Goal: Task Accomplishment & Management: Use online tool/utility

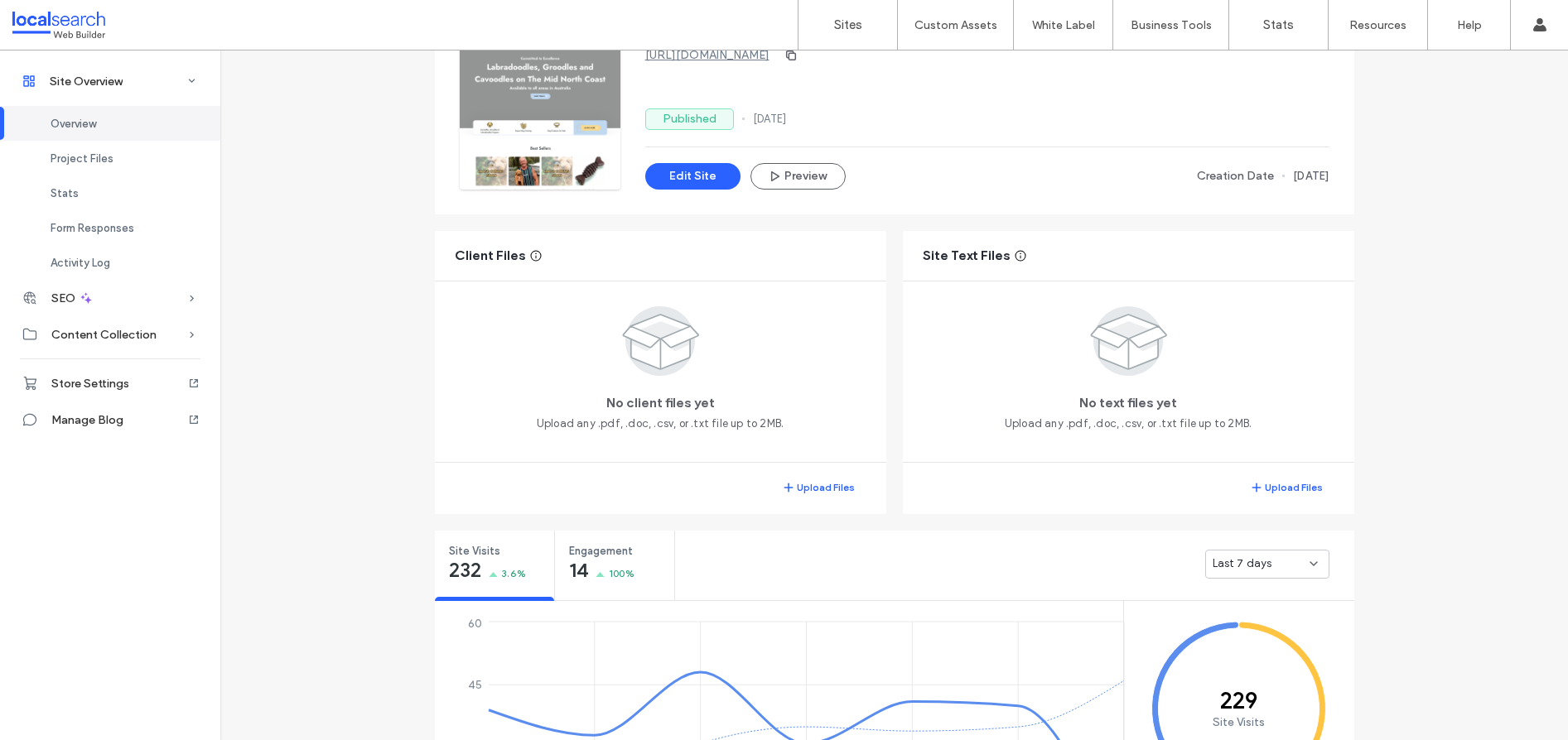
scroll to position [334, 0]
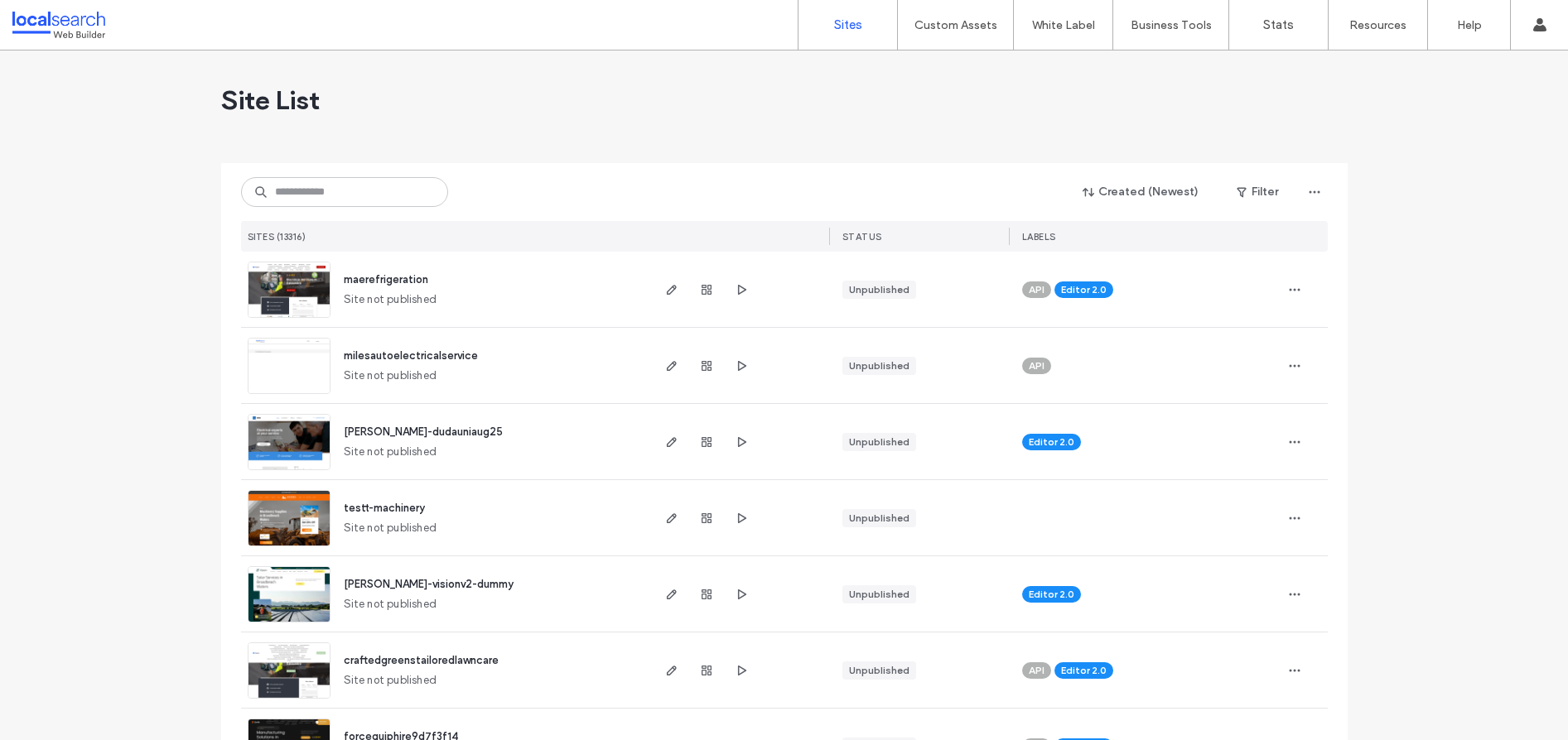
click at [685, 78] on div "Site List" at bounding box center [784, 100] width 1126 height 99
click at [369, 203] on input at bounding box center [344, 191] width 207 height 30
paste input "********"
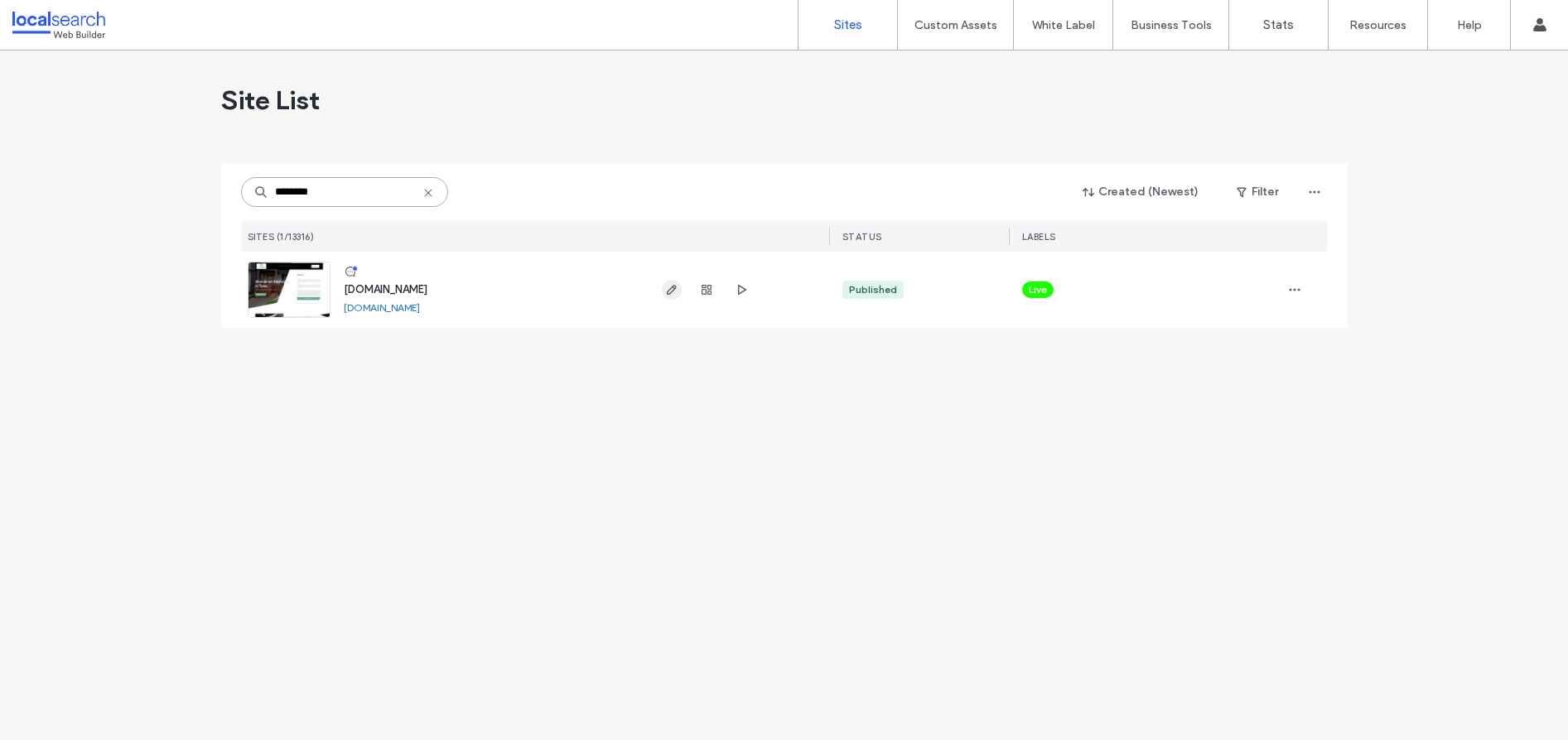
type input "********"
click at [673, 291] on icon "button" at bounding box center [672, 290] width 13 height 13
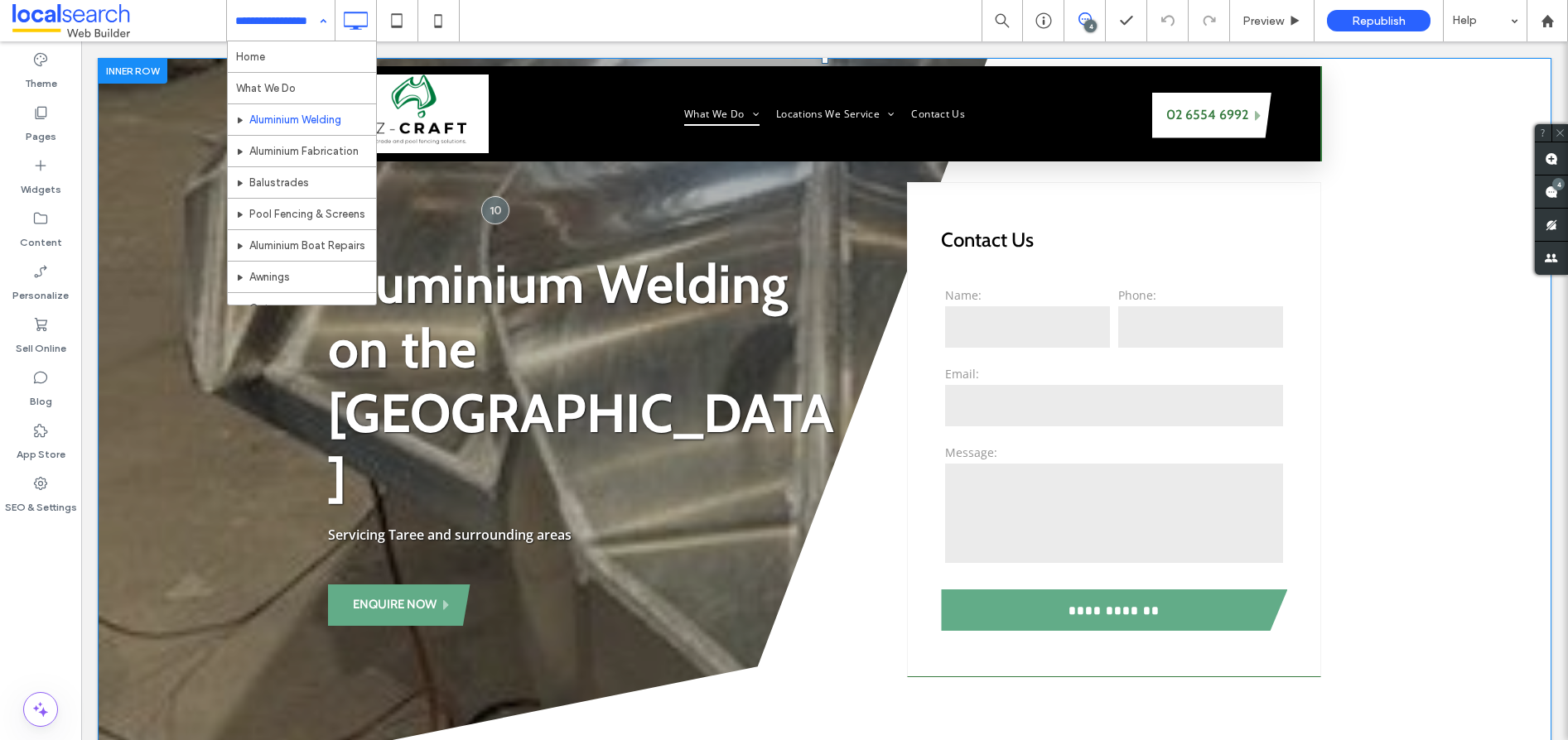
click at [201, 259] on div "**********" at bounding box center [824, 442] width 1453 height 768
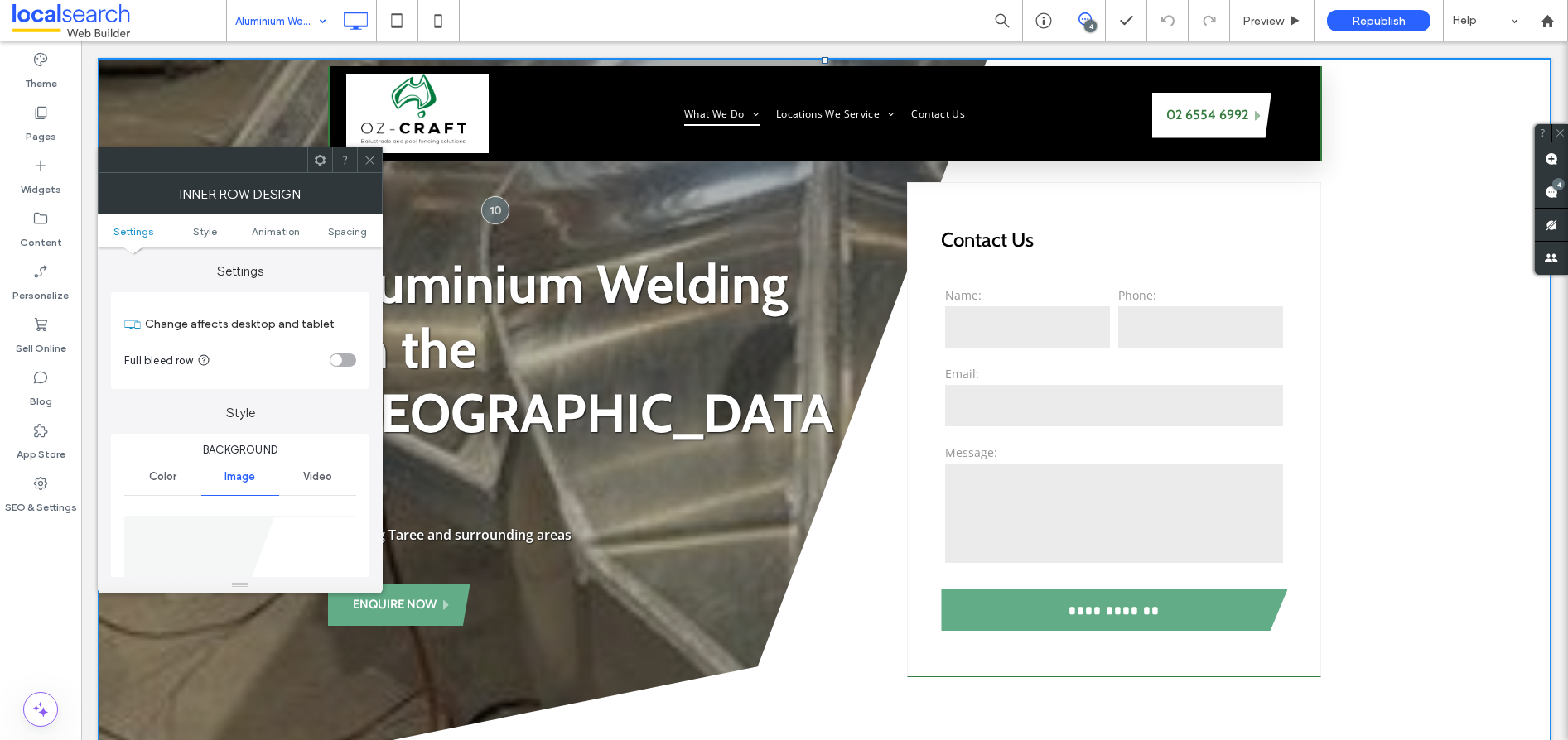
scroll to position [169, 0]
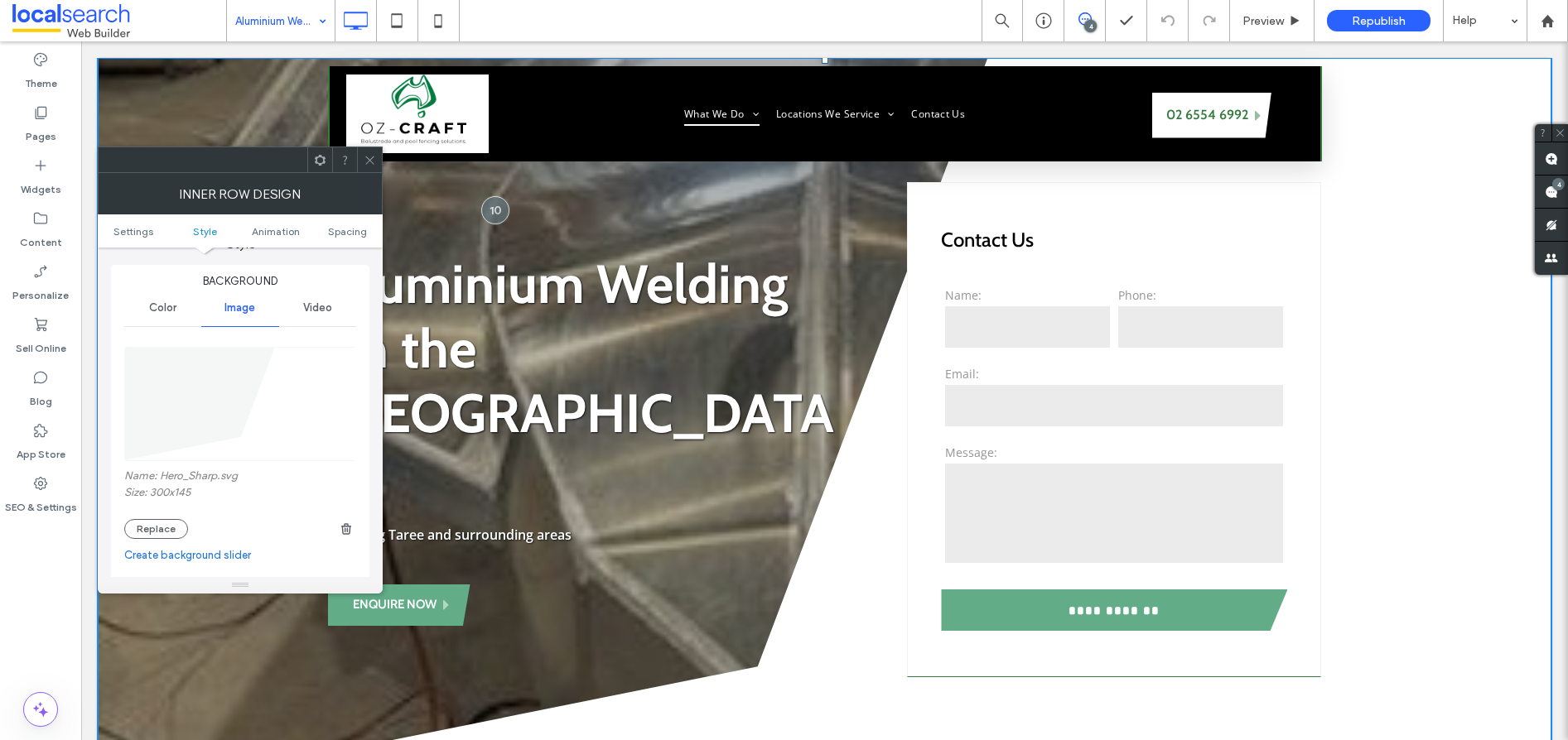
click at [552, 225] on div "Aluminium Welding on the Mid North Coast Servicing Taree and surrounding areas …" at bounding box center [618, 429] width 580 height 495
click at [372, 166] on span at bounding box center [369, 160] width 12 height 25
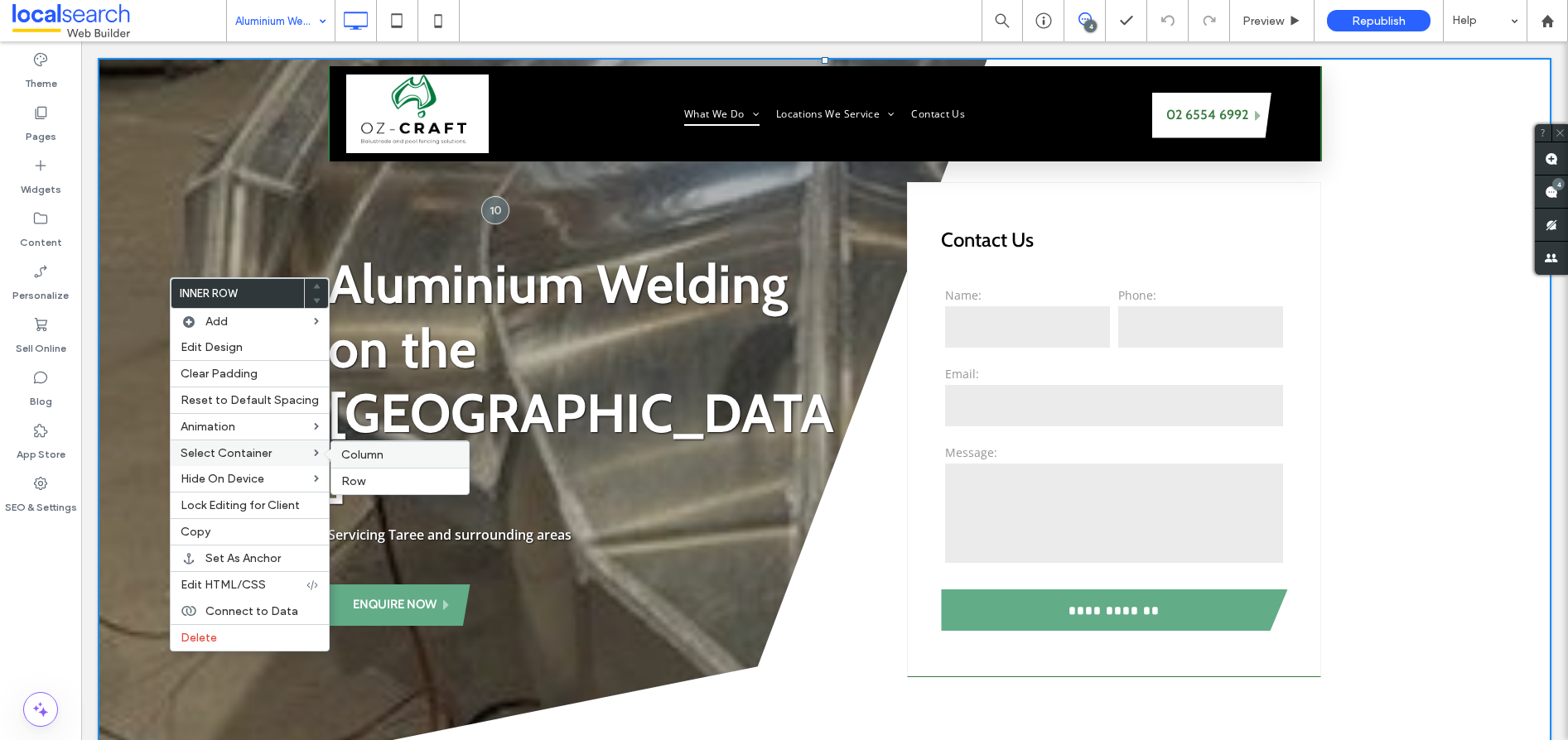
click at [386, 458] on label "Column" at bounding box center [400, 454] width 118 height 14
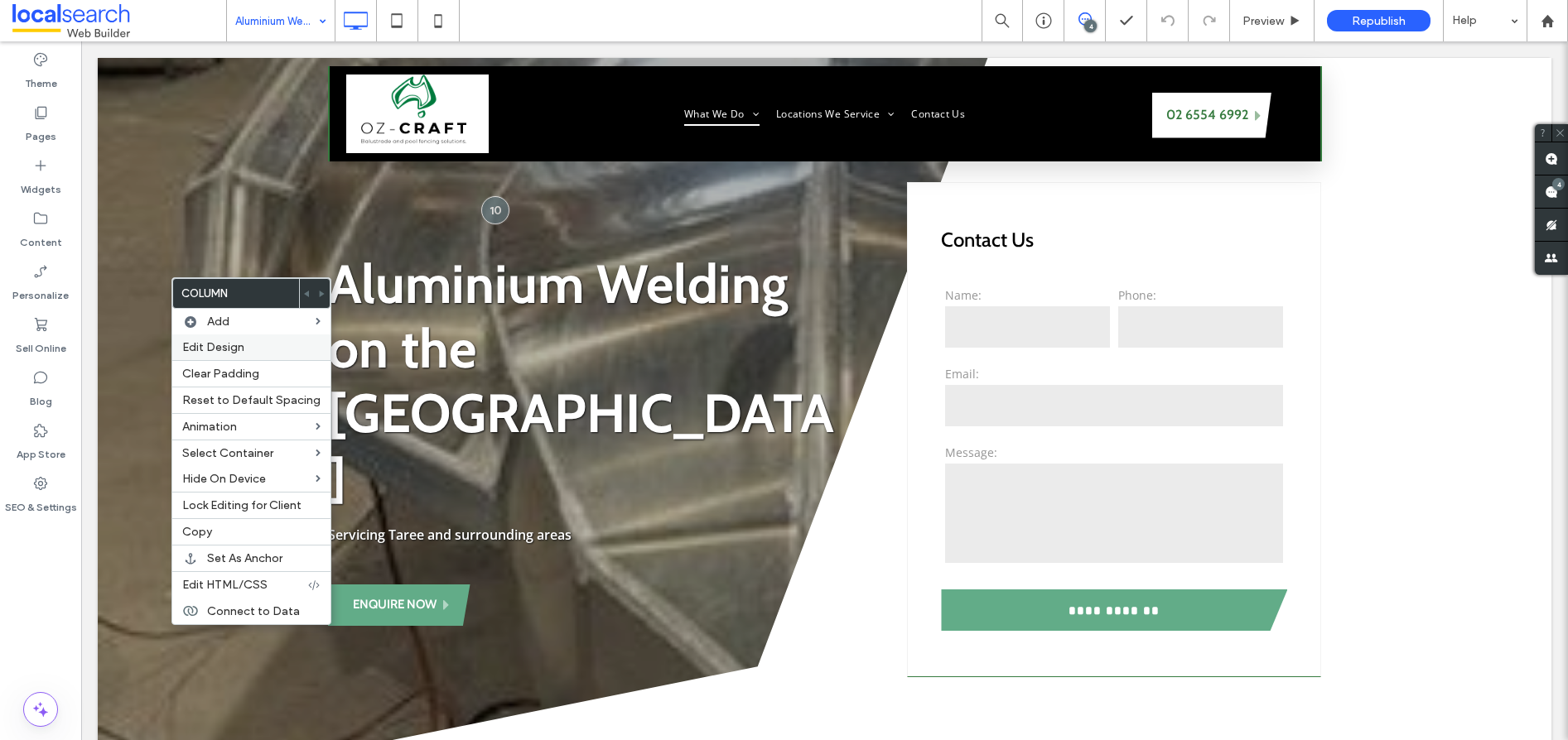
click at [234, 352] on span "Edit Design" at bounding box center [212, 347] width 62 height 14
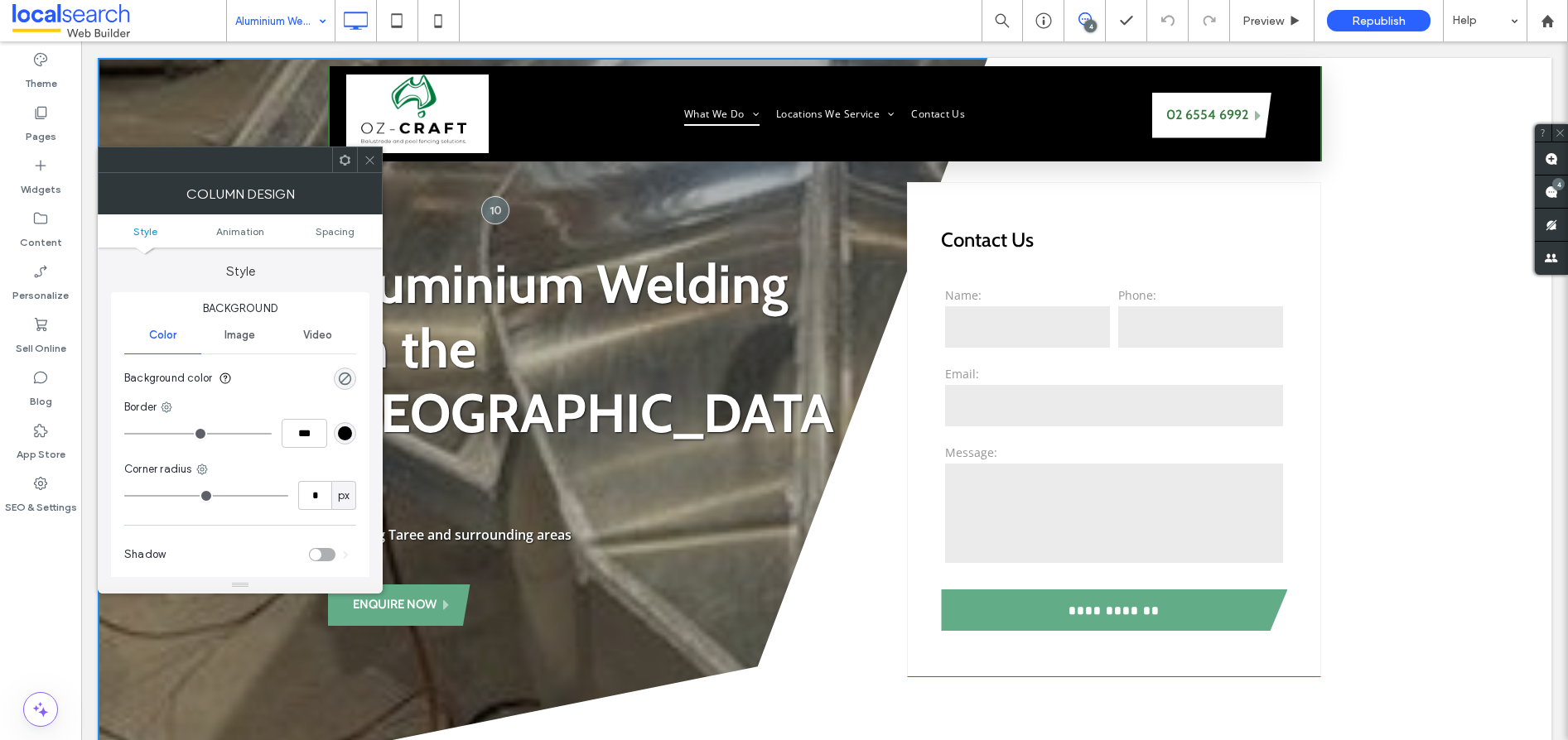
click at [250, 337] on span "Image" at bounding box center [240, 336] width 31 height 13
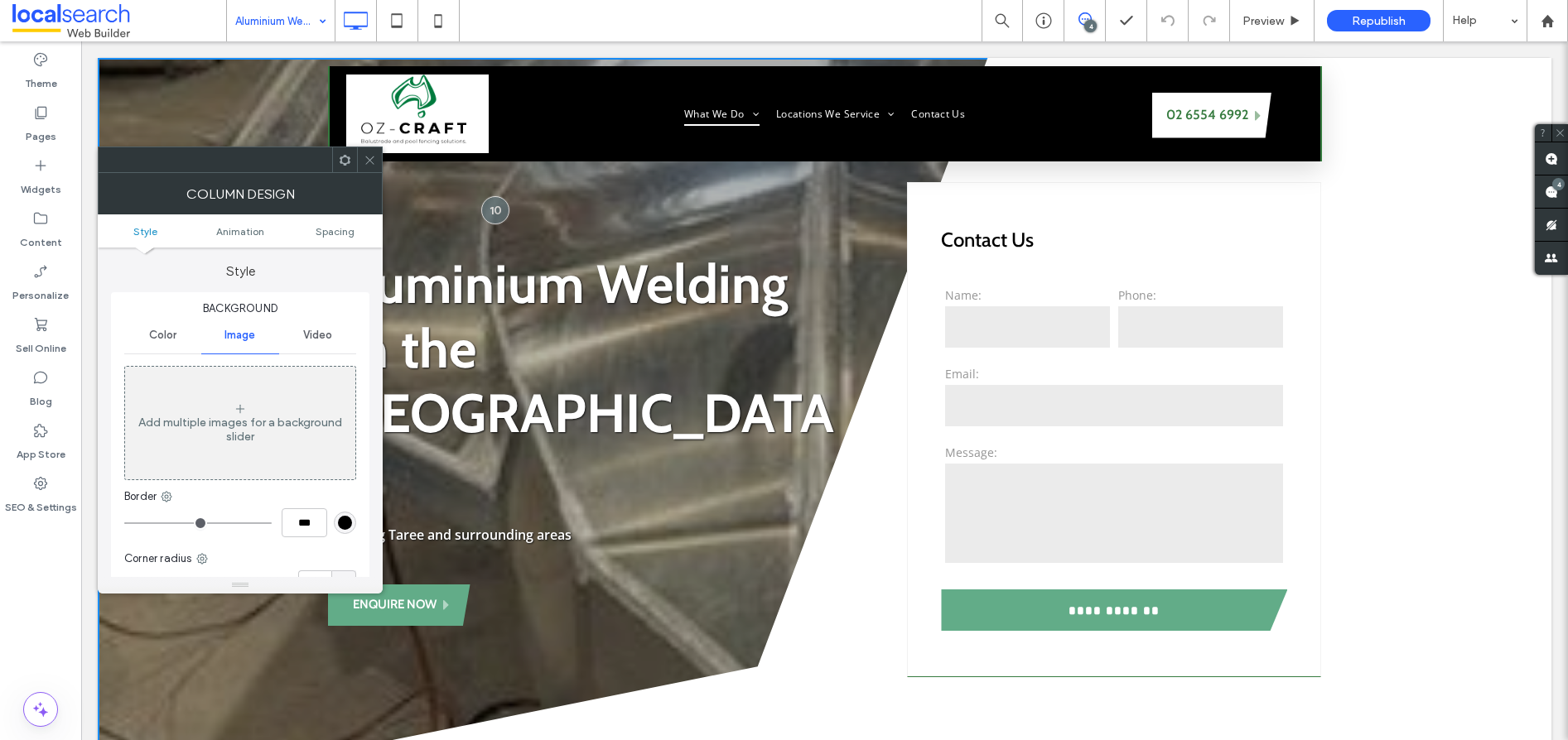
click at [367, 175] on div "Column Design" at bounding box center [240, 193] width 285 height 41
click at [371, 168] on span at bounding box center [369, 160] width 12 height 25
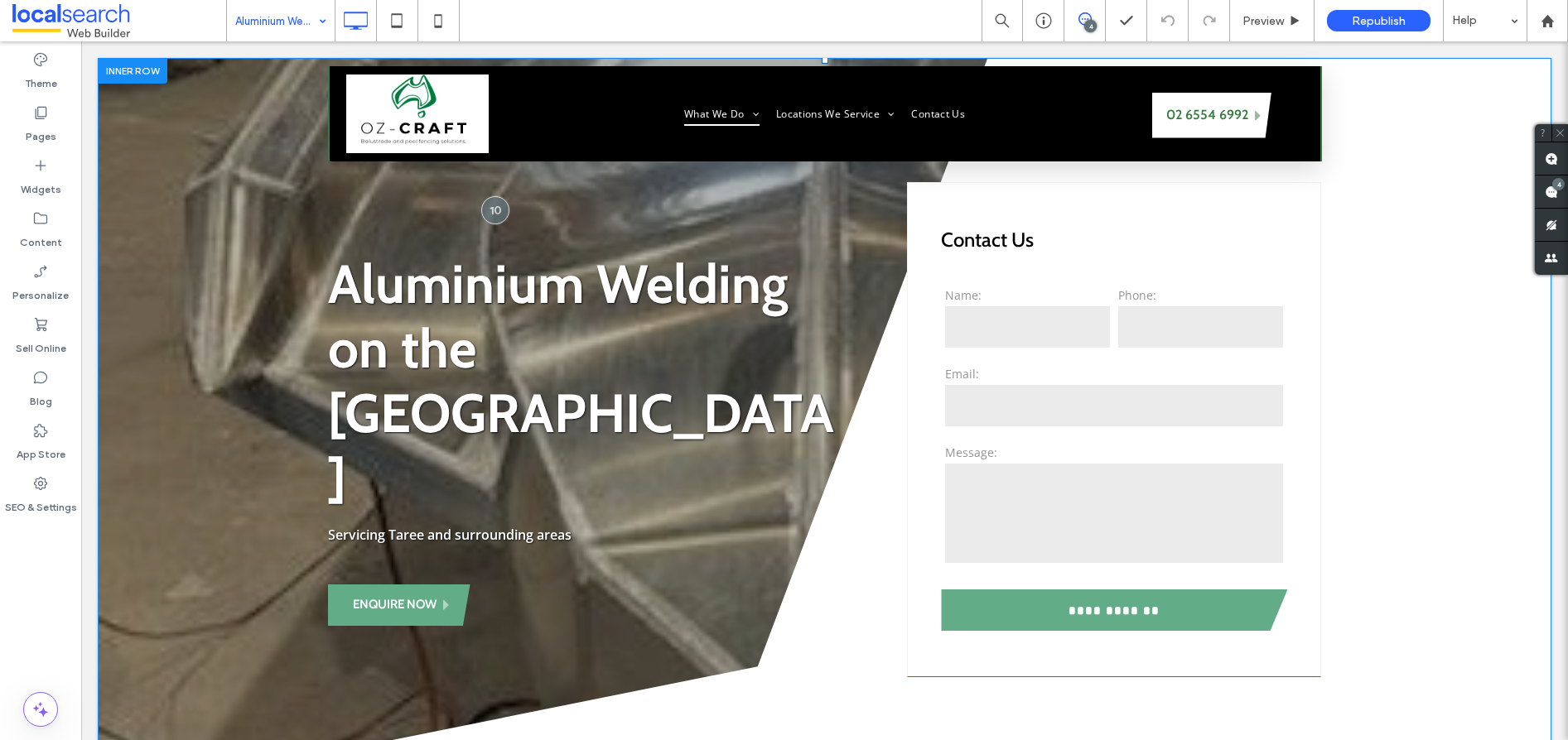
click at [123, 228] on div "**********" at bounding box center [824, 442] width 1453 height 768
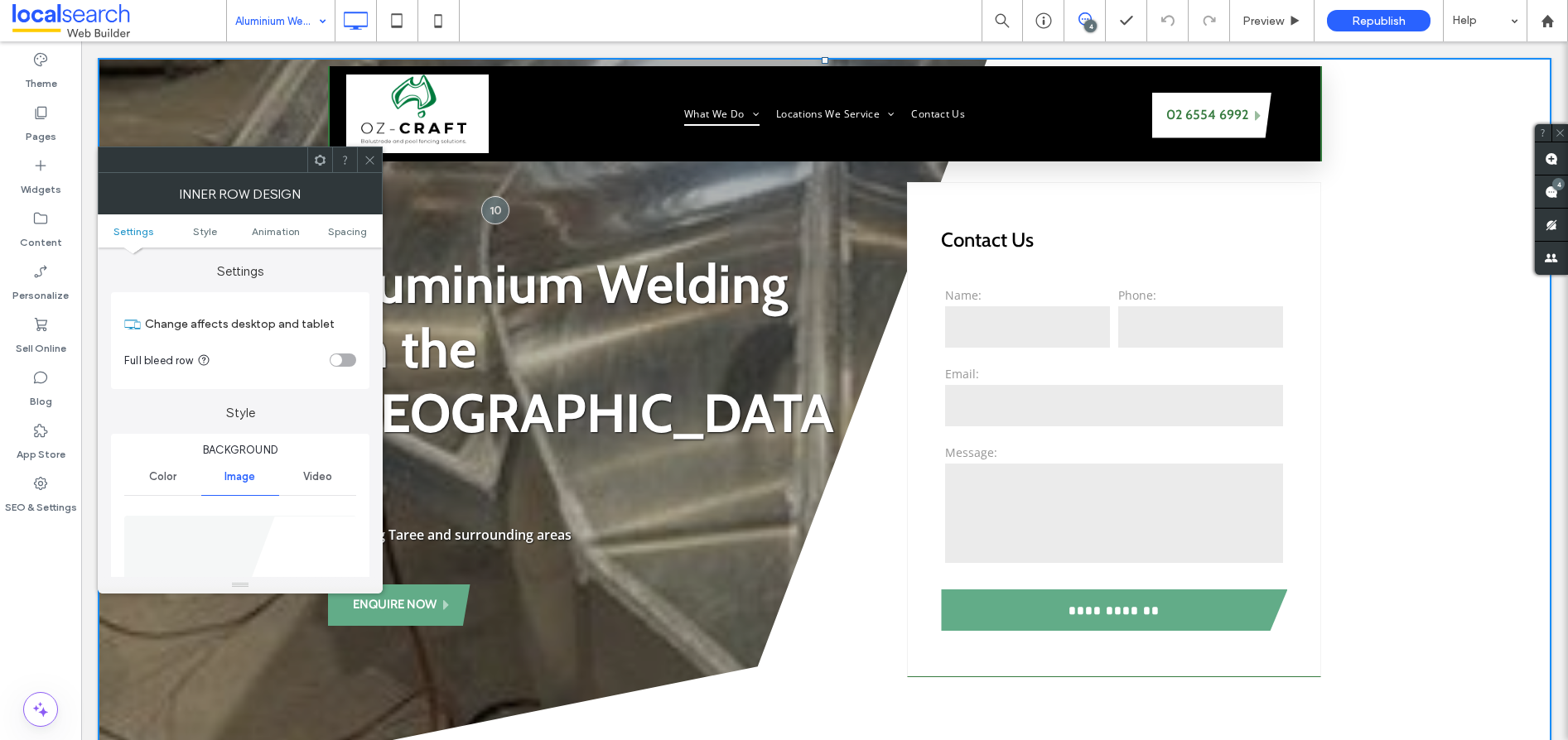
click at [370, 154] on icon at bounding box center [369, 160] width 12 height 12
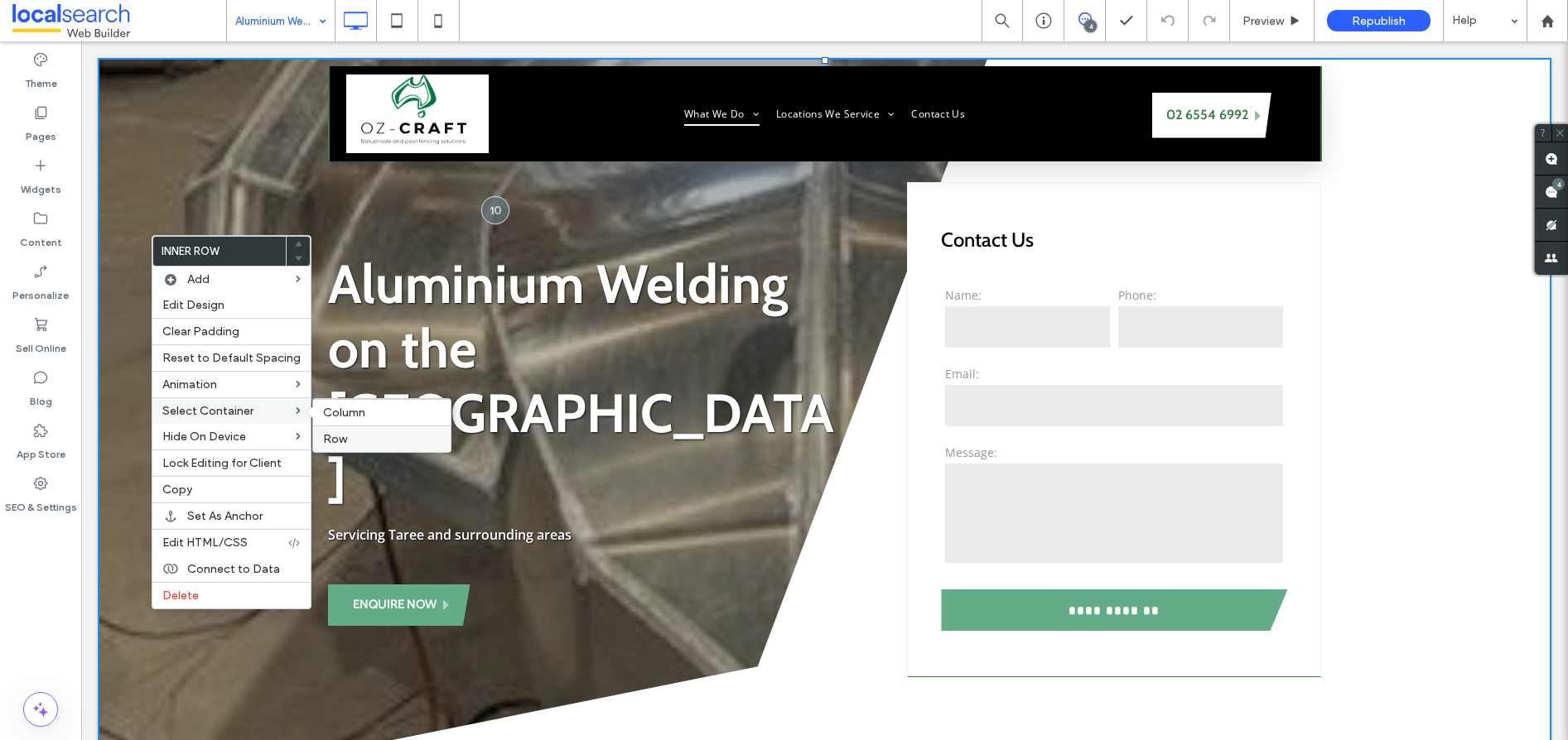
click at [364, 430] on div "Row" at bounding box center [382, 439] width 138 height 27
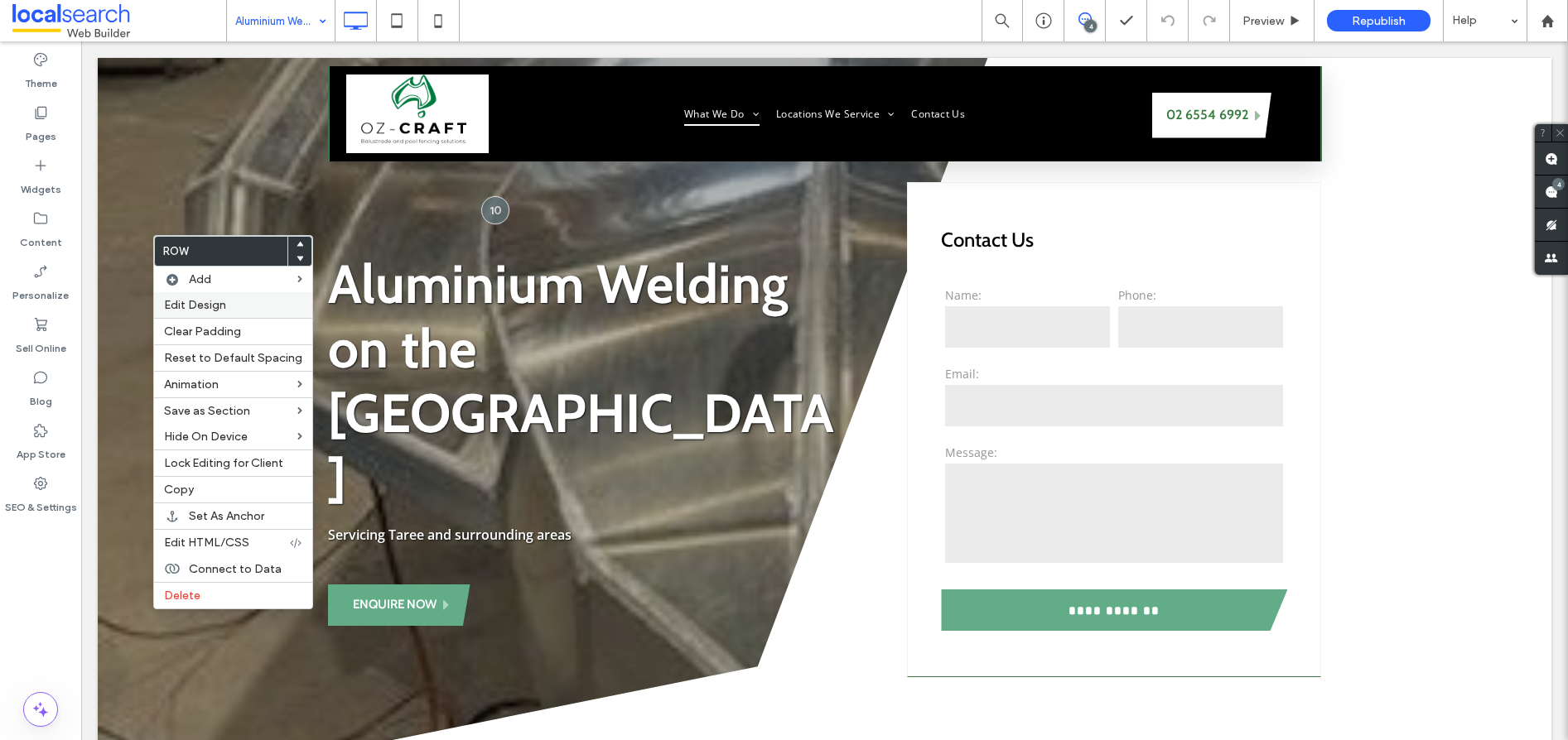
click at [212, 305] on span "Edit Design" at bounding box center [194, 305] width 62 height 14
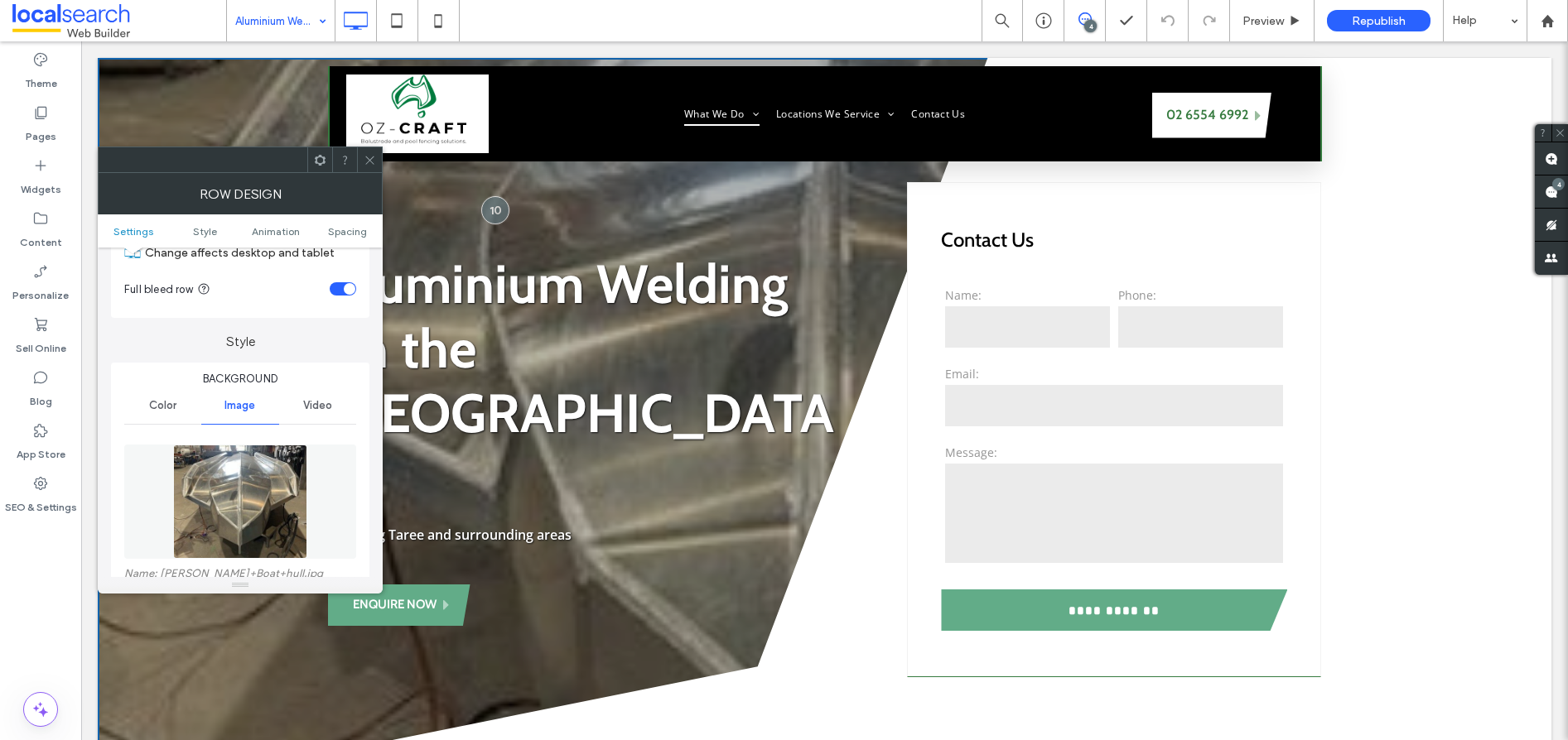
scroll to position [150, 0]
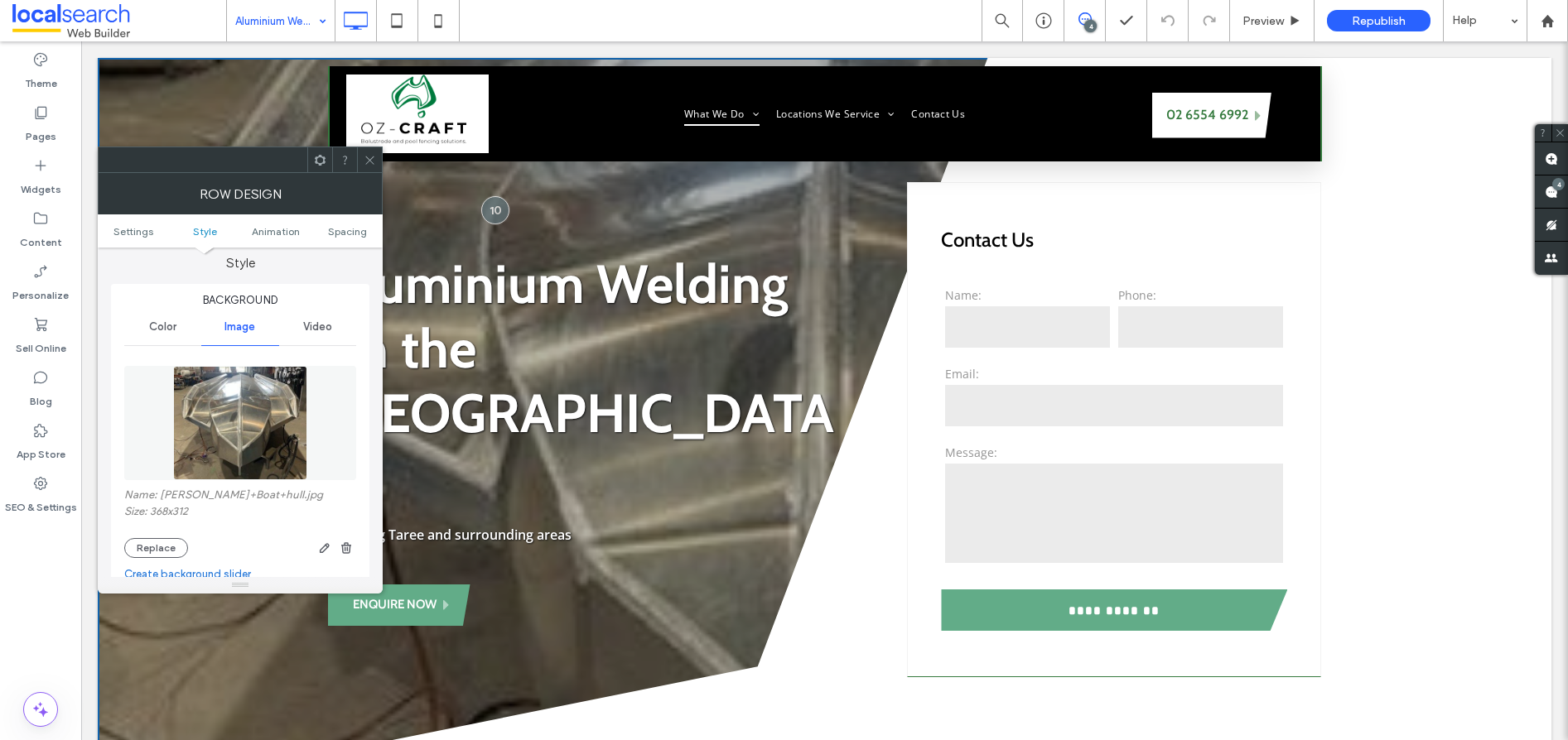
click at [243, 434] on img at bounding box center [240, 423] width 134 height 114
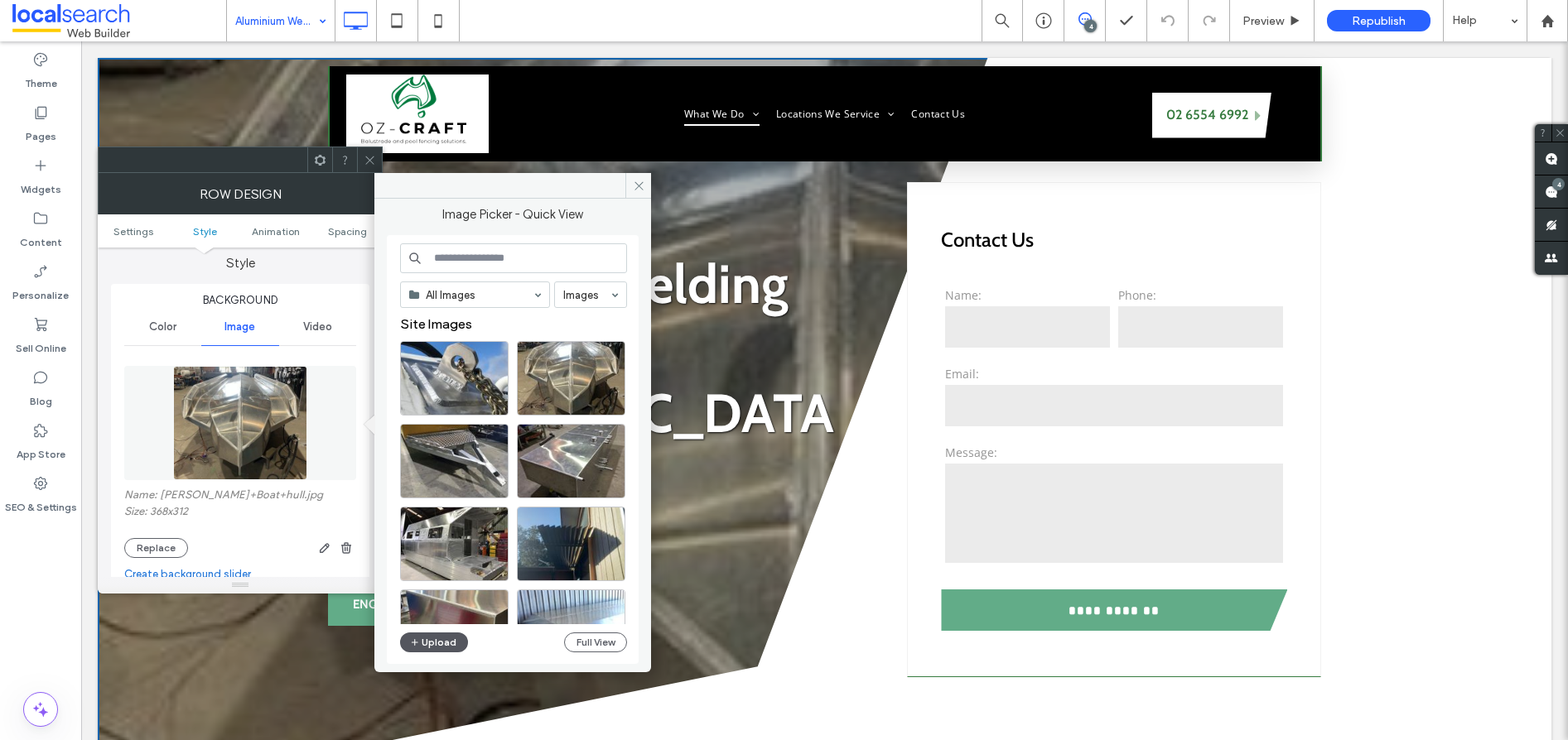
click at [448, 645] on button "Upload" at bounding box center [433, 642] width 68 height 20
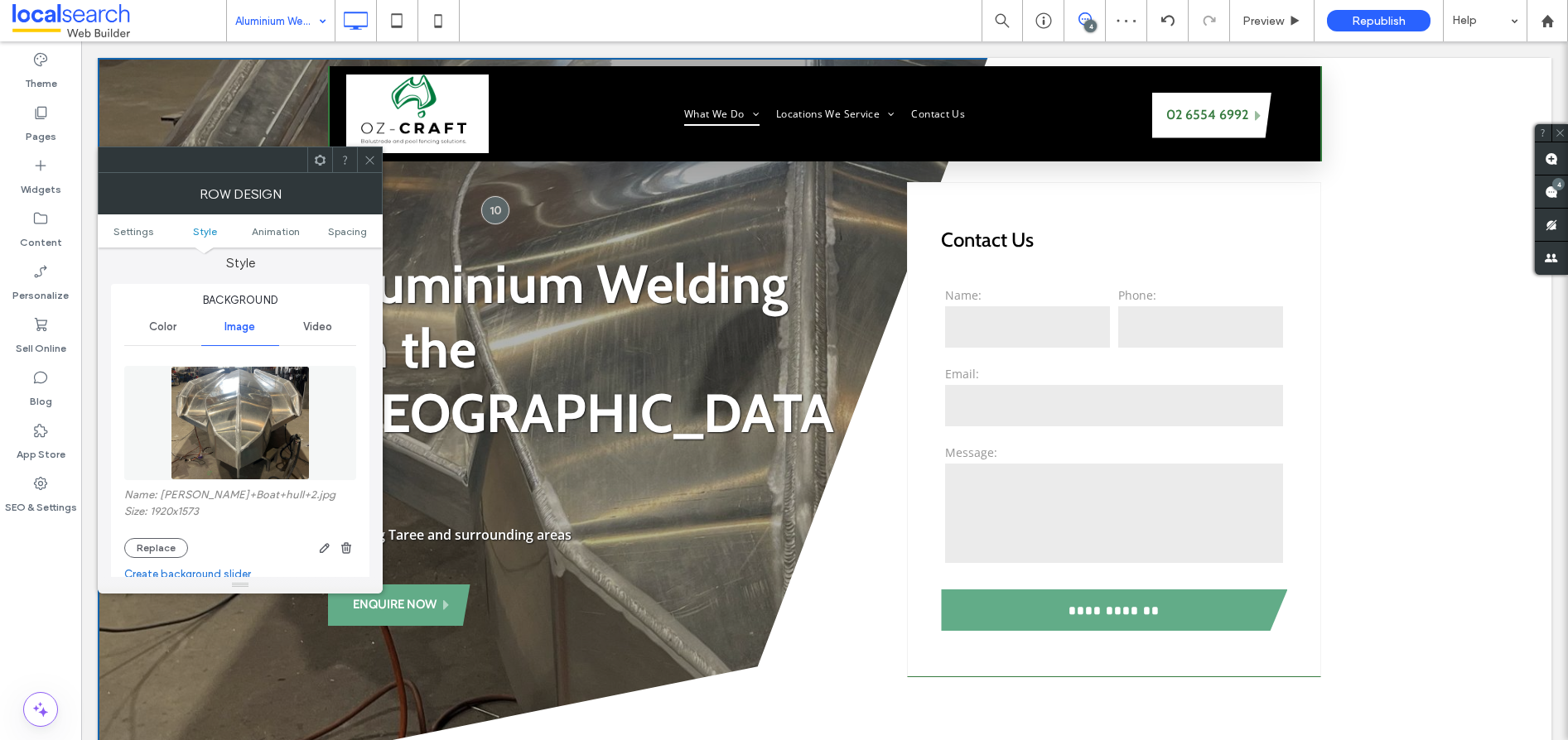
click at [370, 162] on icon at bounding box center [369, 160] width 12 height 12
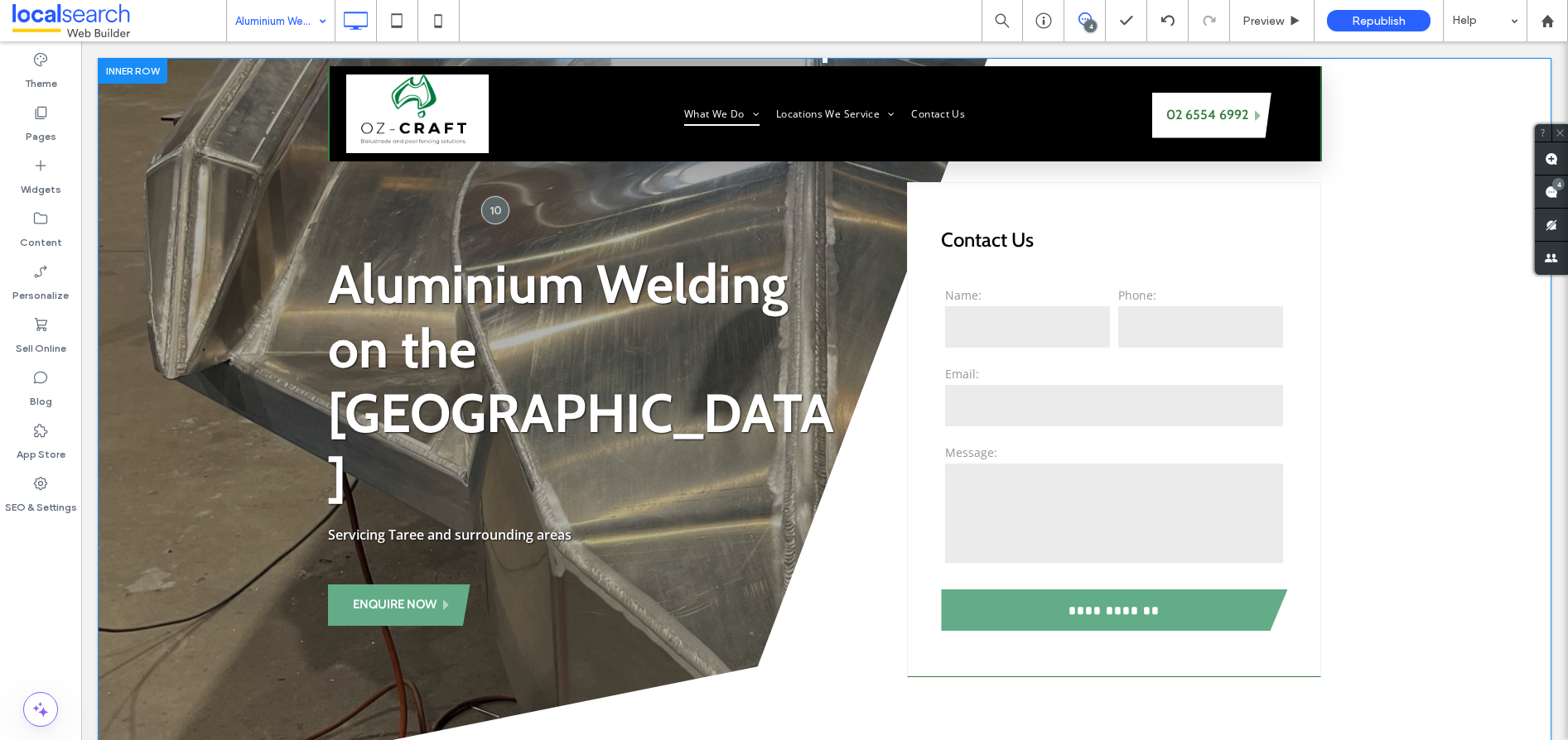
drag, startPoint x: 493, startPoint y: 210, endPoint x: 508, endPoint y: 213, distance: 15.3
click at [493, 210] on div at bounding box center [495, 209] width 28 height 28
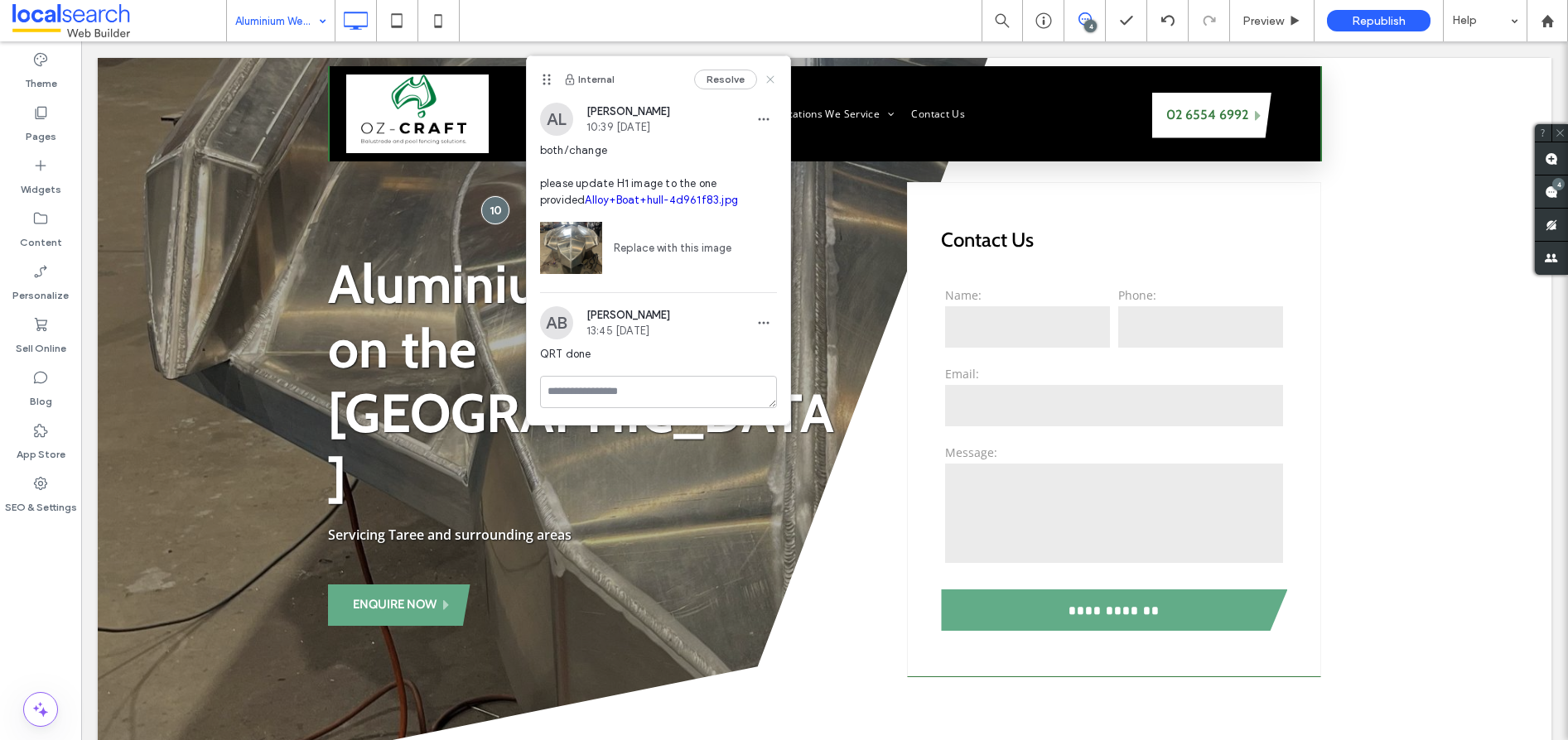
drag, startPoint x: 773, startPoint y: 83, endPoint x: 1002, endPoint y: 76, distance: 229.1
click at [773, 83] on use at bounding box center [770, 79] width 8 height 8
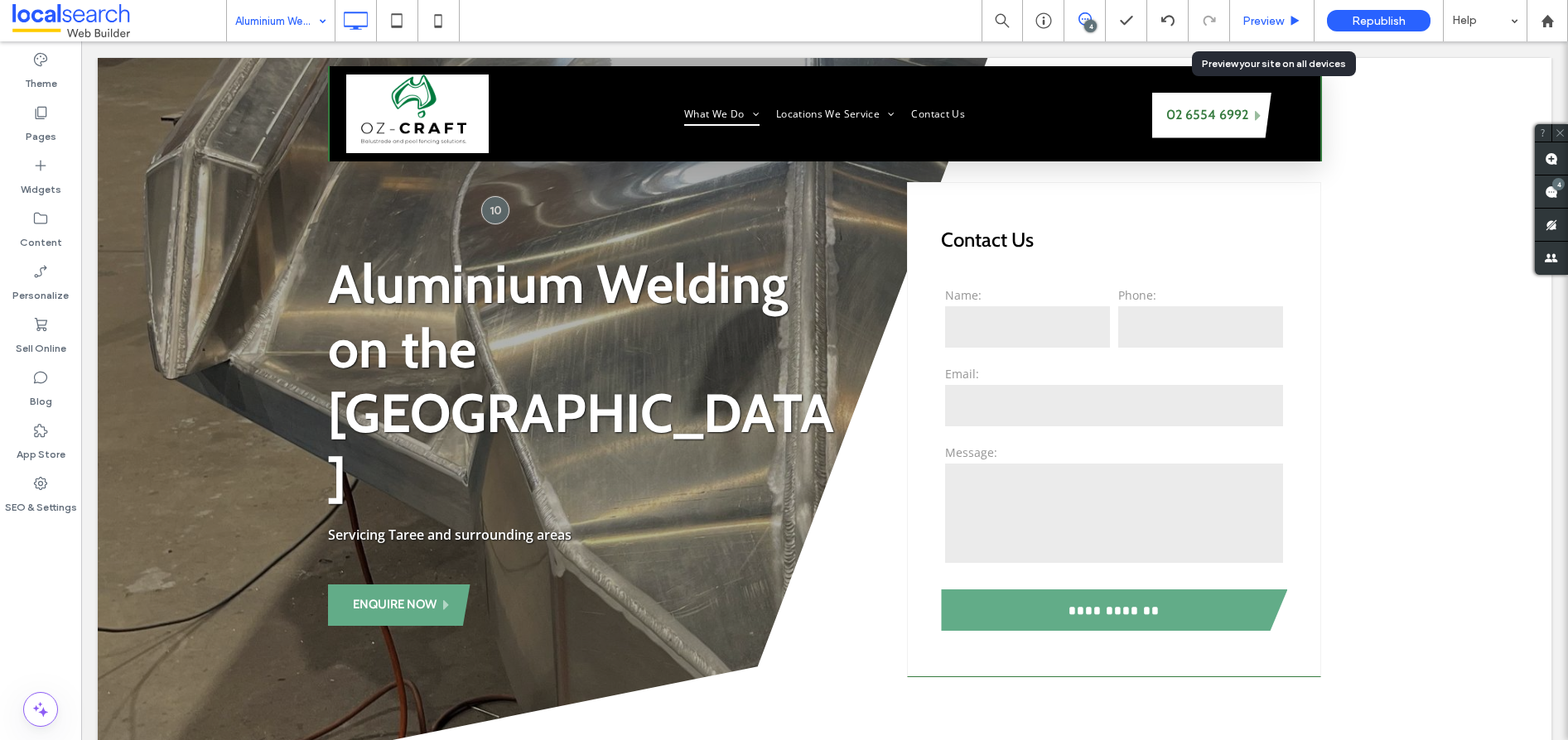
click at [1292, 19] on use at bounding box center [1295, 20] width 9 height 10
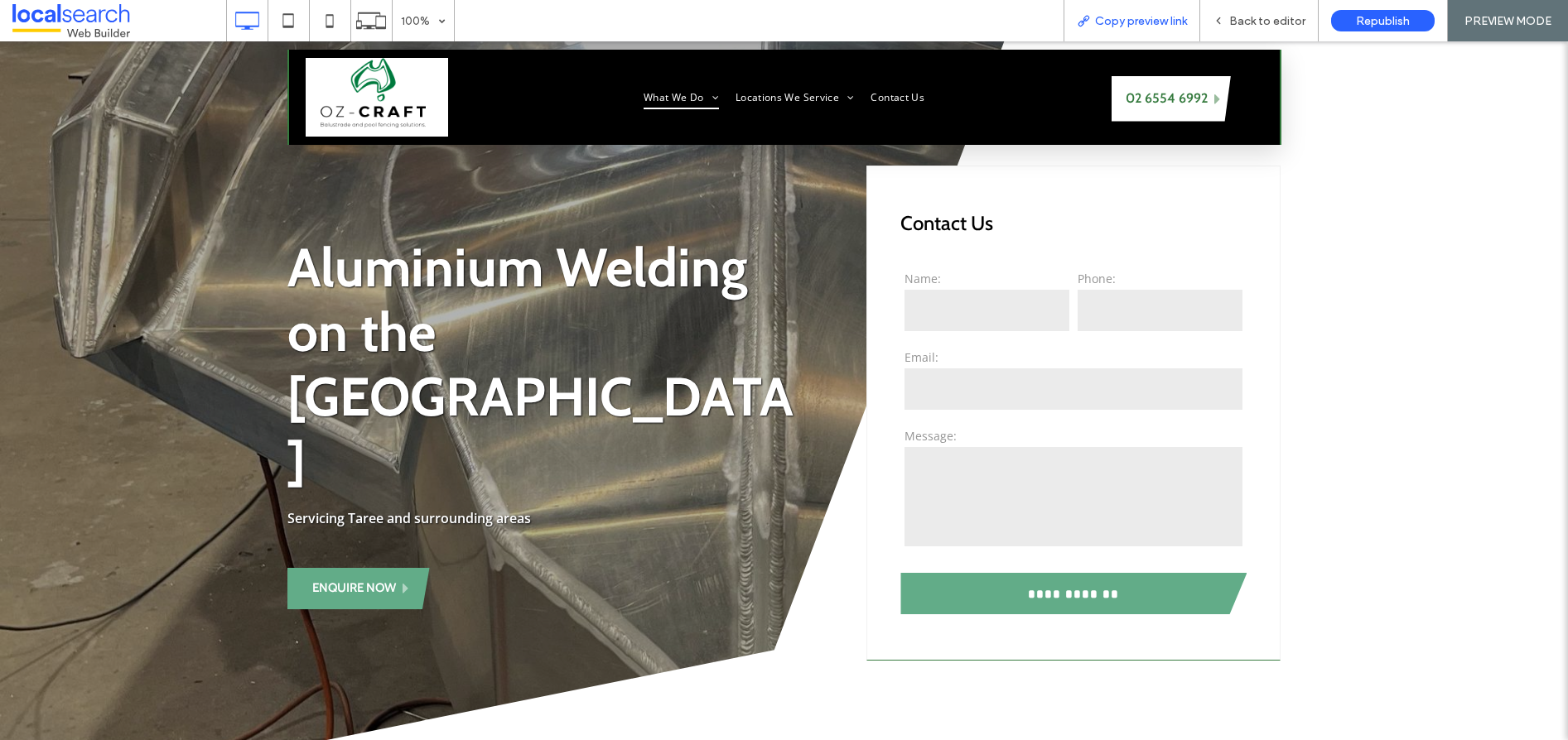
click at [1168, 17] on span "Copy preview link" at bounding box center [1141, 21] width 92 height 14
click at [1277, 25] on span "Back to editor" at bounding box center [1268, 21] width 77 height 14
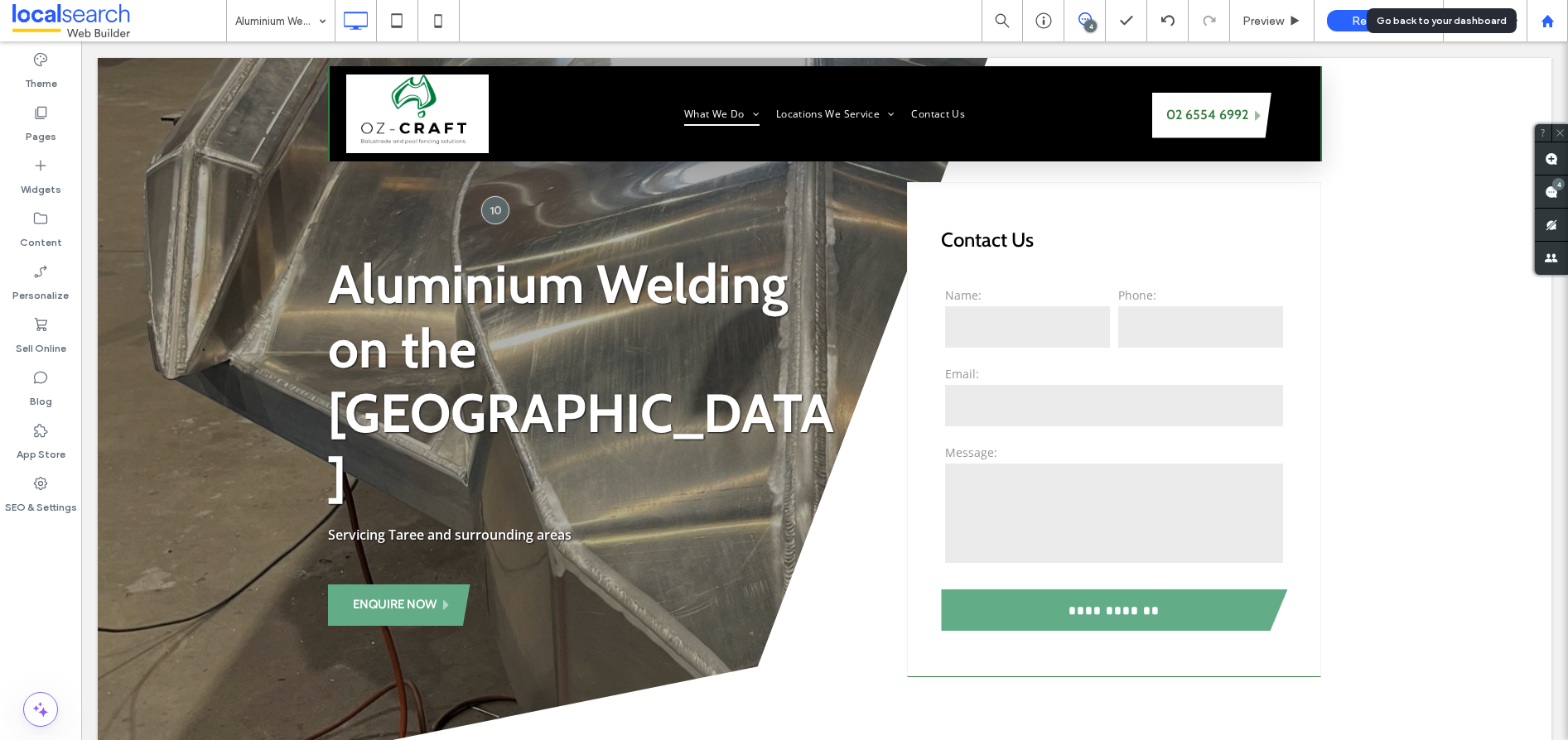
click at [1543, 23] on use at bounding box center [1546, 20] width 12 height 12
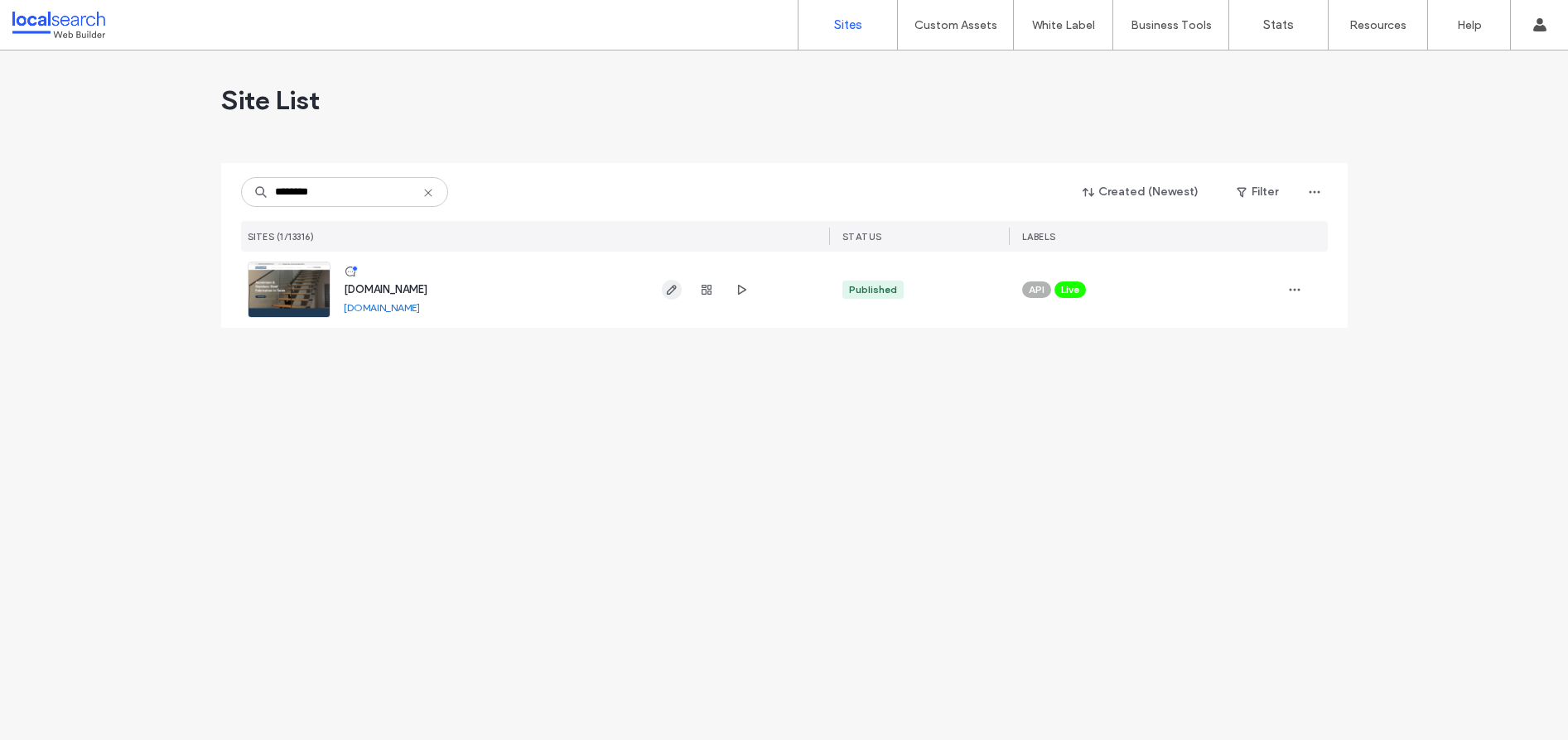
type input "********"
click at [677, 288] on icon "button" at bounding box center [672, 290] width 13 height 13
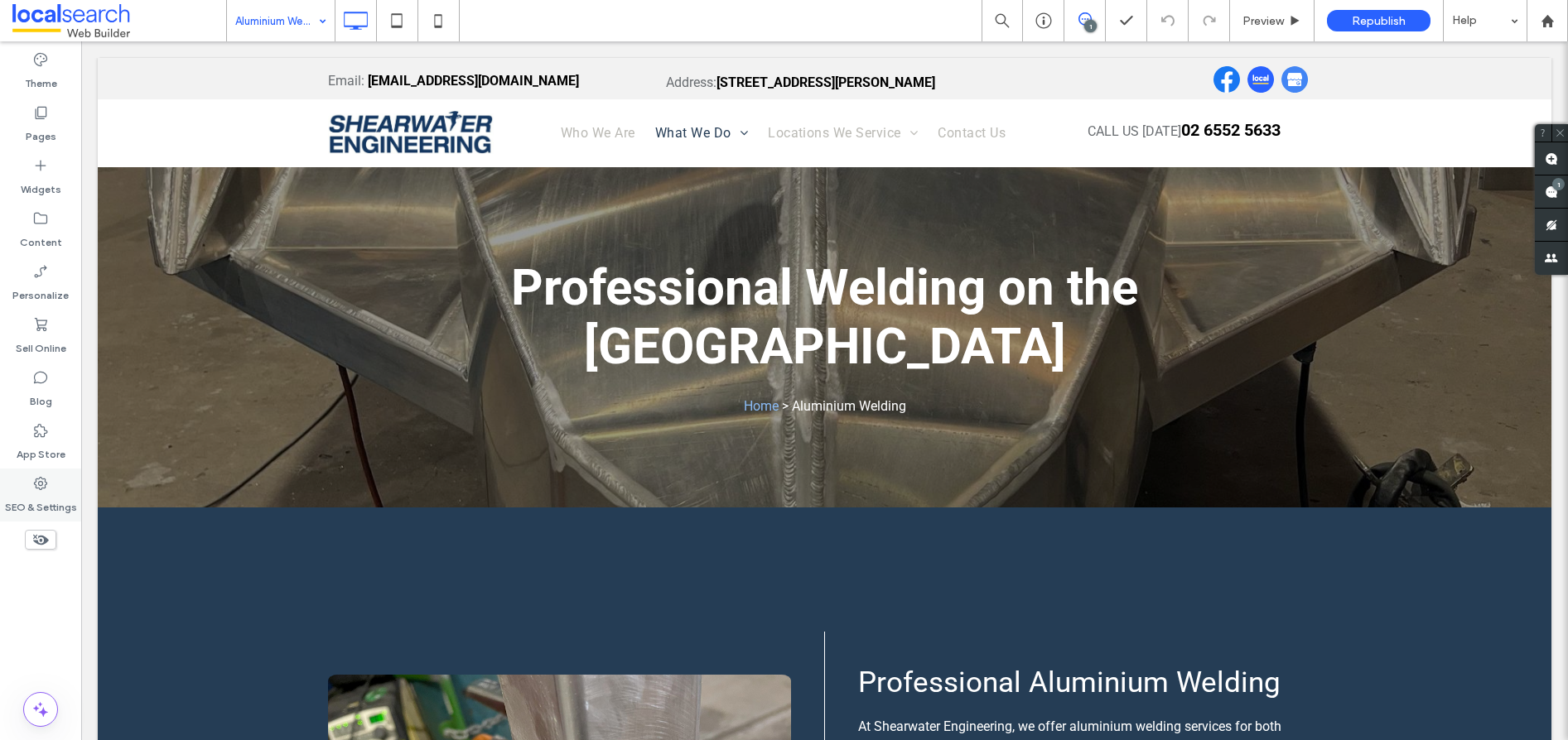
click at [39, 495] on label "SEO & Settings" at bounding box center [40, 503] width 72 height 23
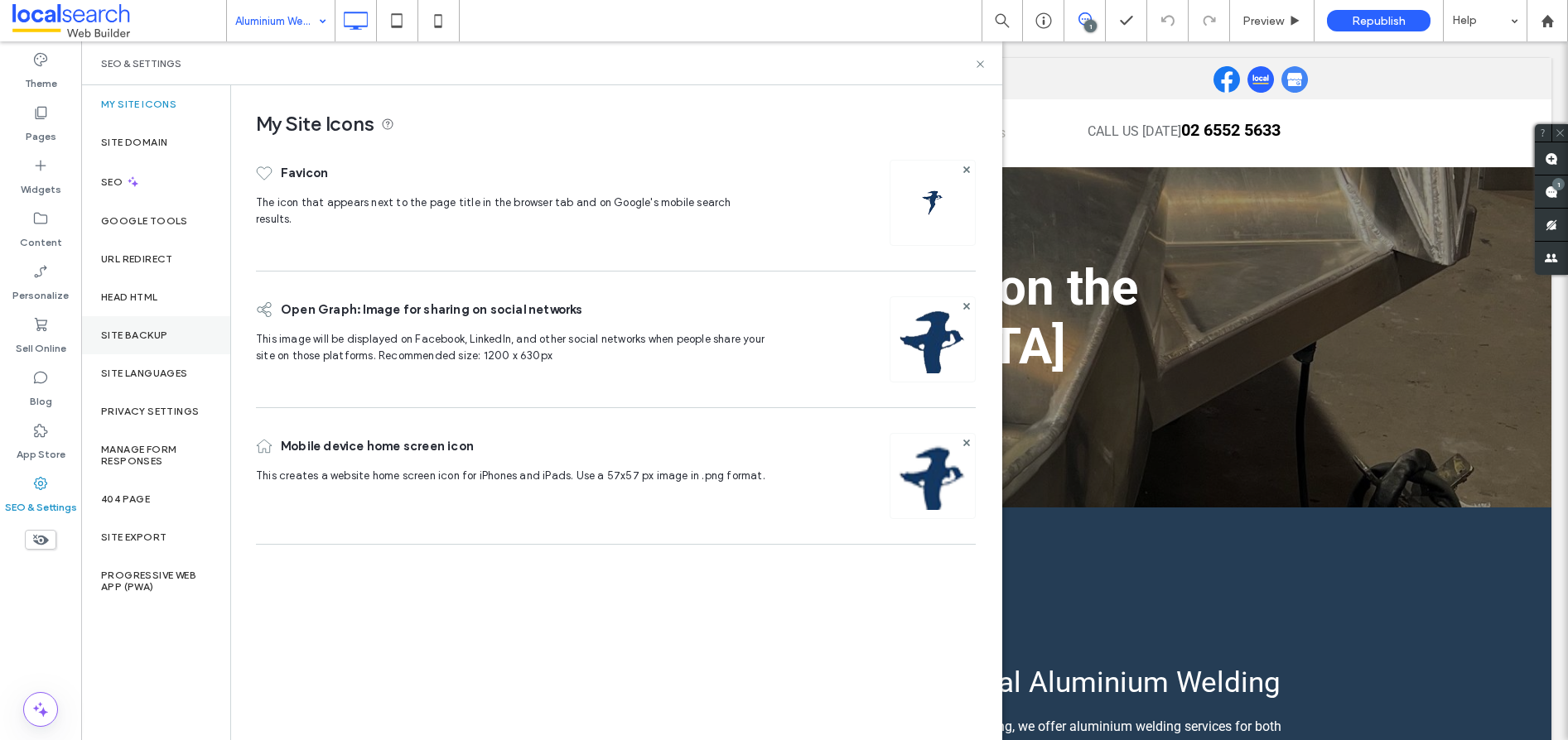
click at [121, 336] on label "Site Backup" at bounding box center [134, 336] width 66 height 11
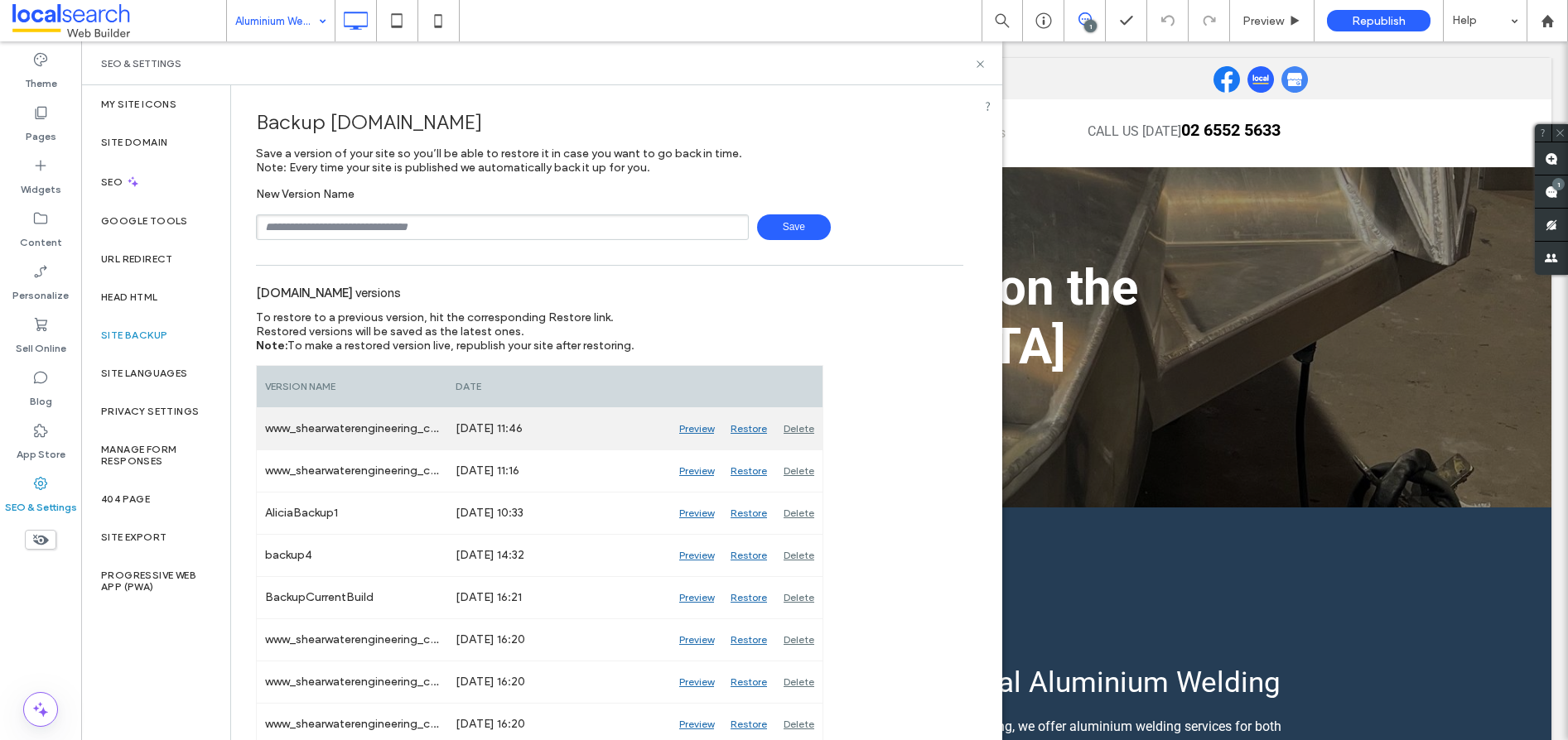
click at [701, 430] on div "Preview" at bounding box center [696, 428] width 52 height 41
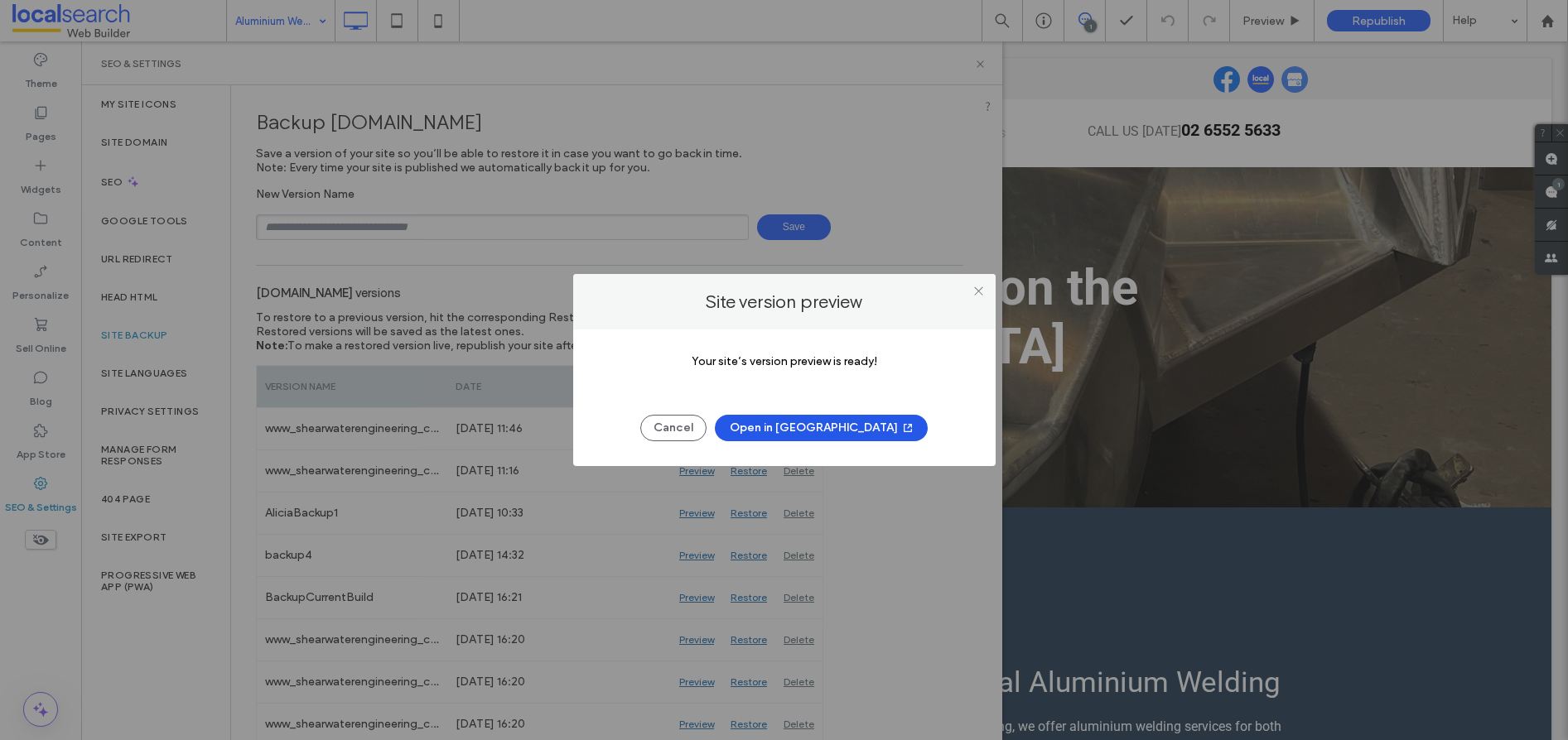
click at [813, 434] on button "Open in New Tab" at bounding box center [821, 428] width 213 height 27
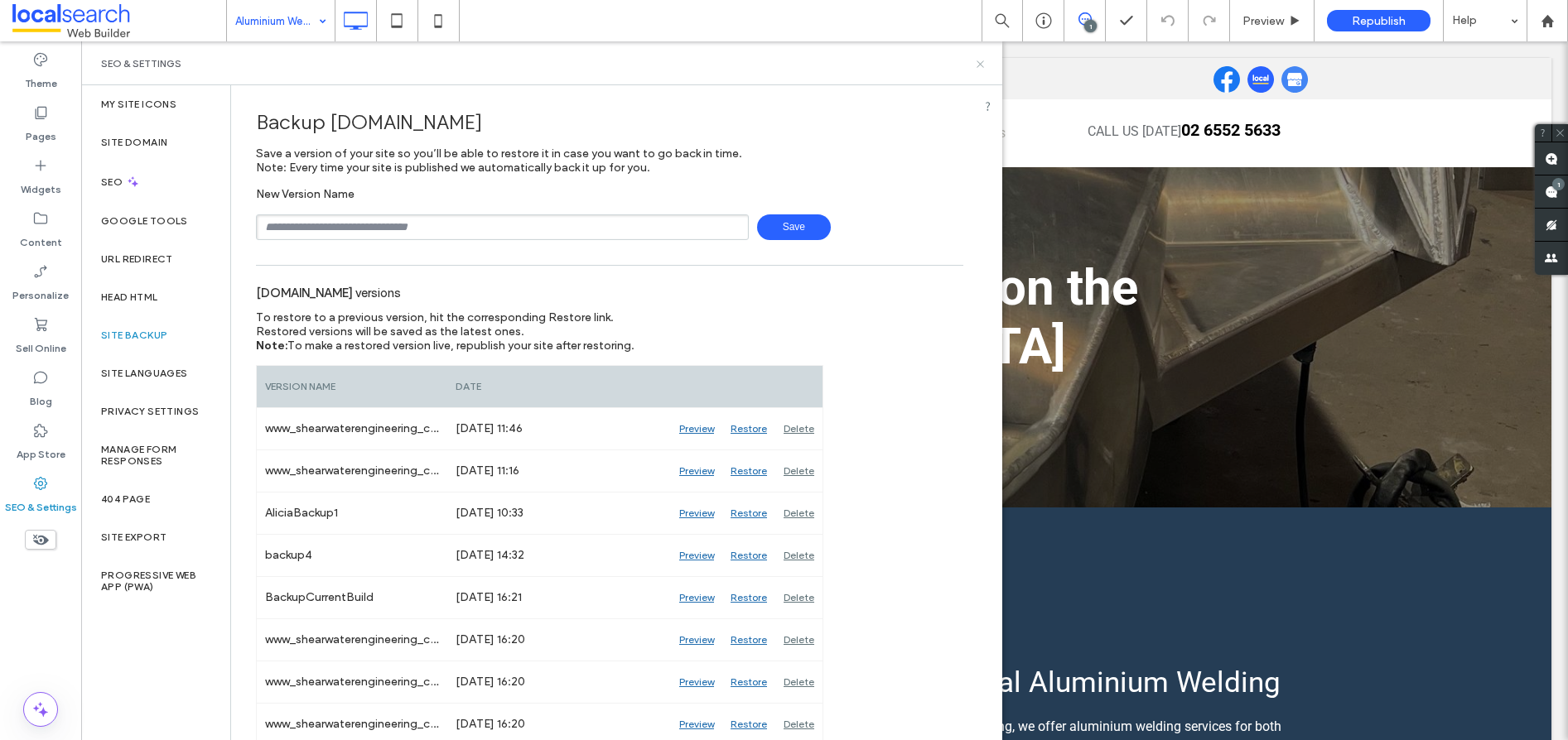
click at [977, 58] on icon at bounding box center [980, 64] width 12 height 12
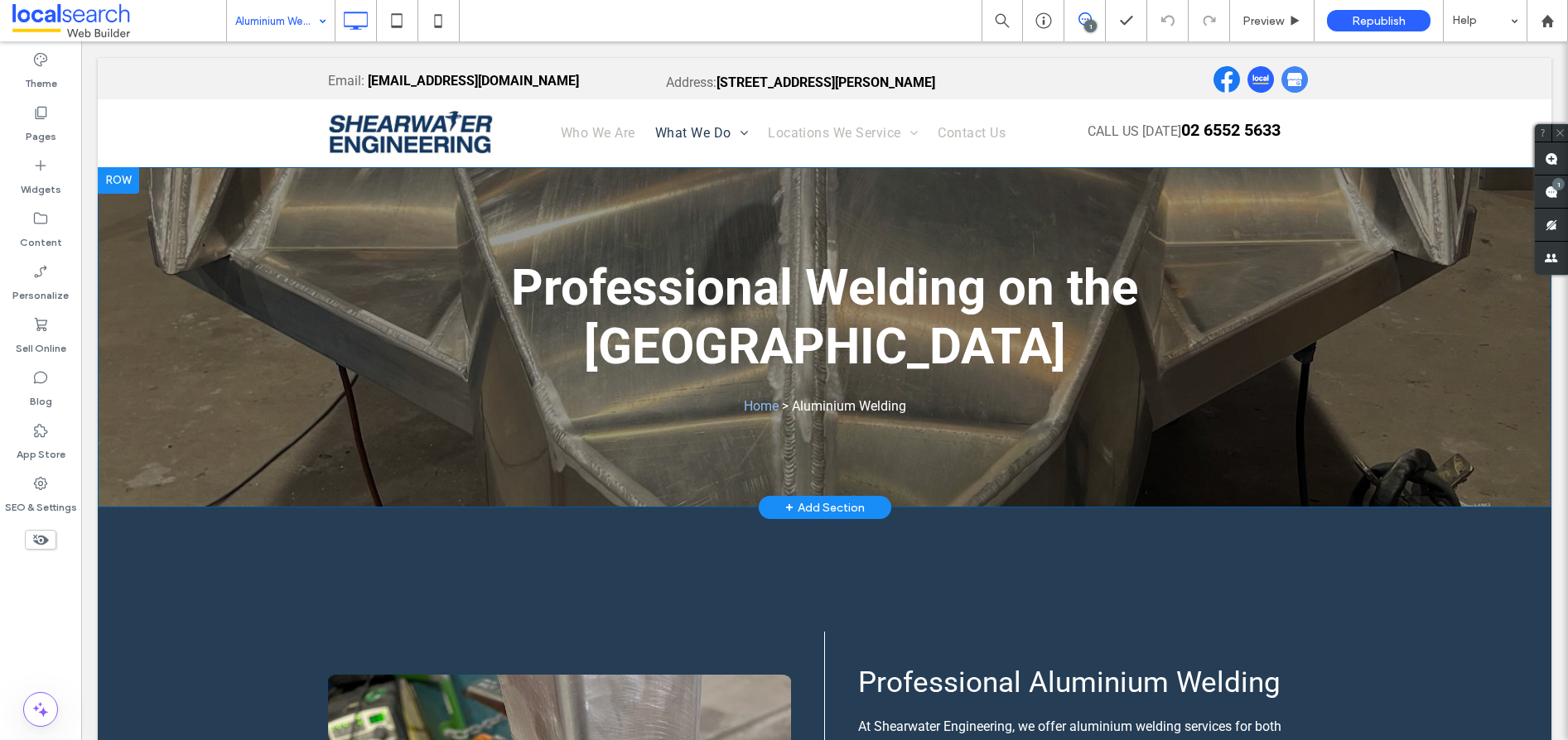
click at [164, 262] on div "Professional Welding on the Mid North Coast Home > Aluminium Welding Click To P…" at bounding box center [824, 337] width 1453 height 341
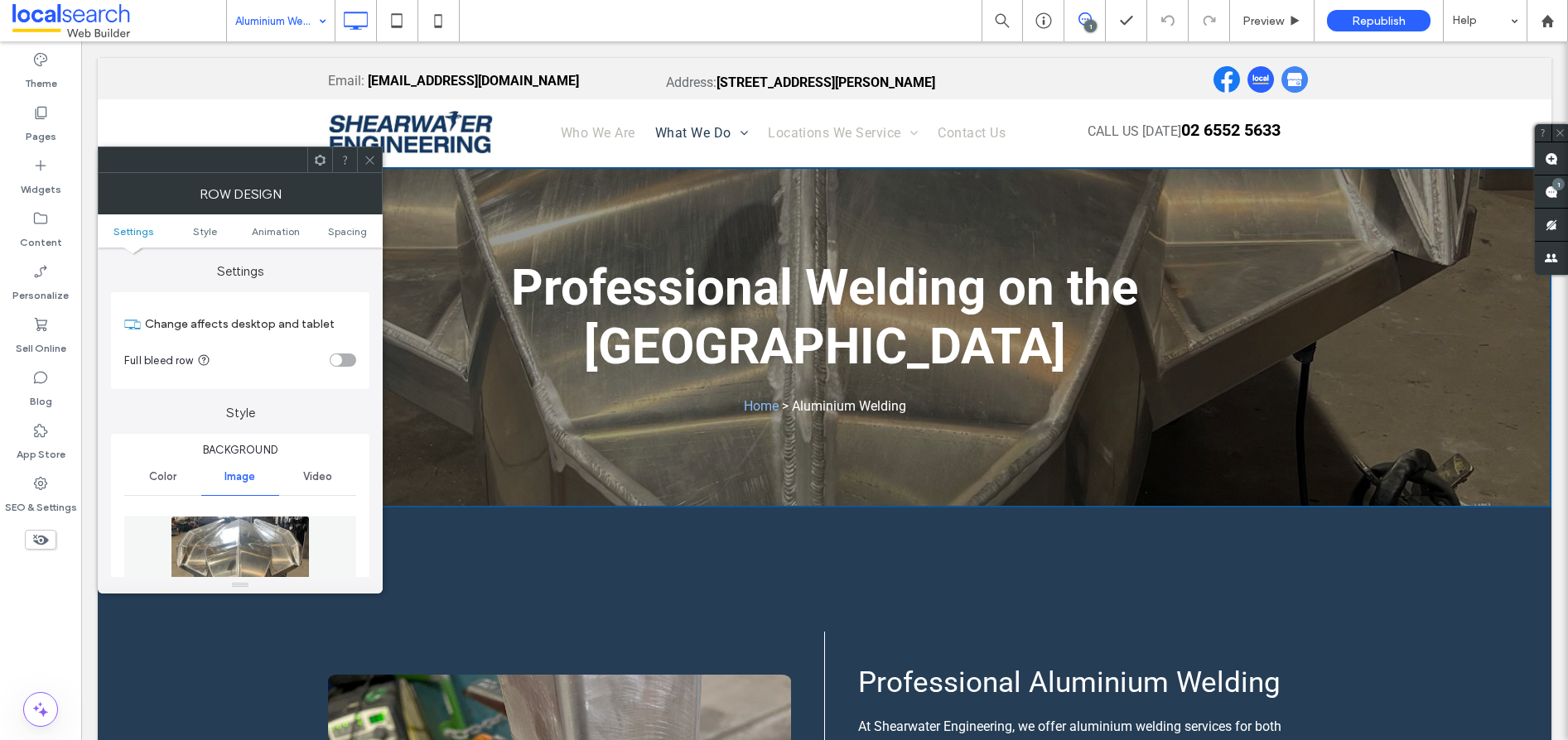
scroll to position [150, 0]
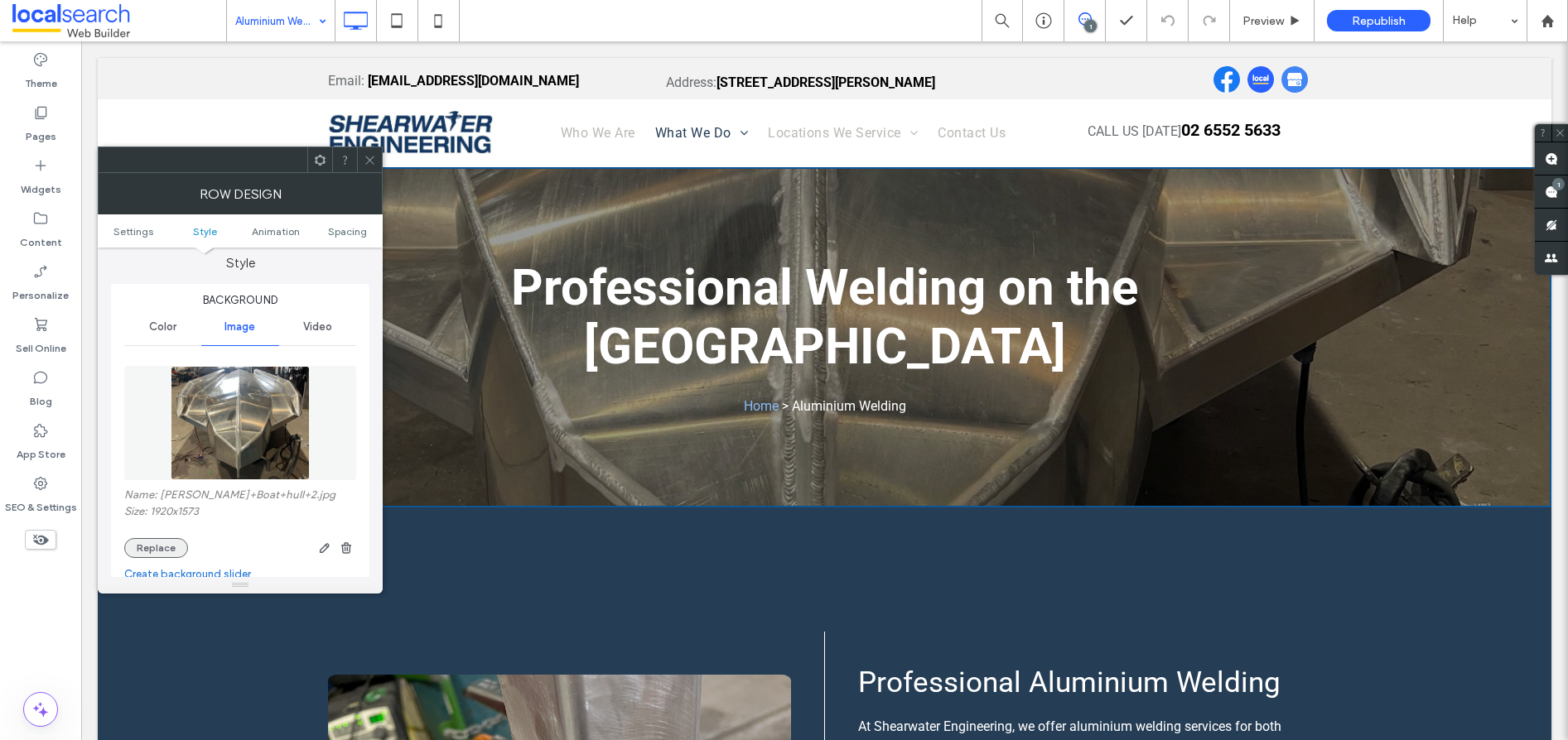
click at [167, 545] on button "Replace" at bounding box center [156, 548] width 64 height 20
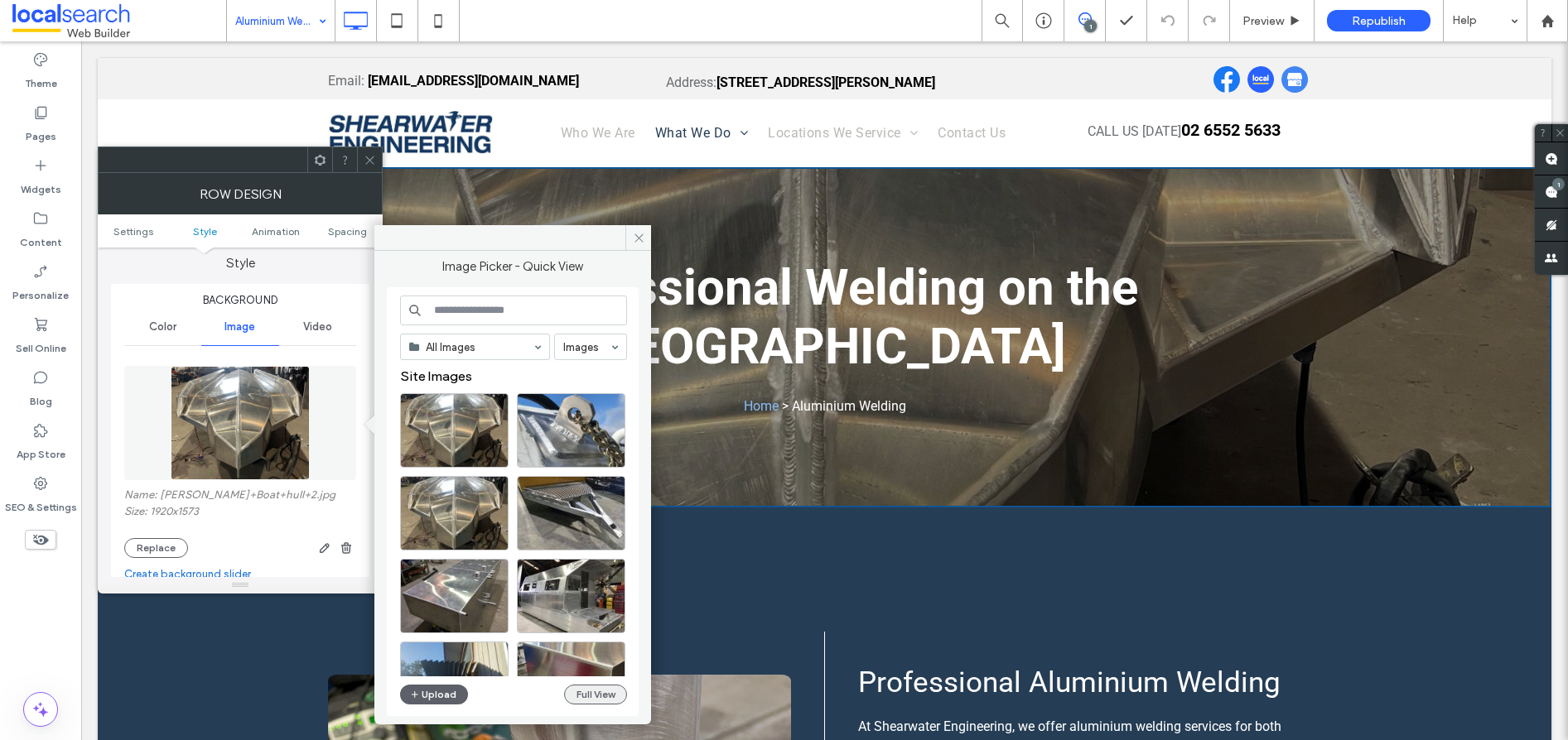
click at [585, 699] on button "Full View" at bounding box center [596, 694] width 63 height 20
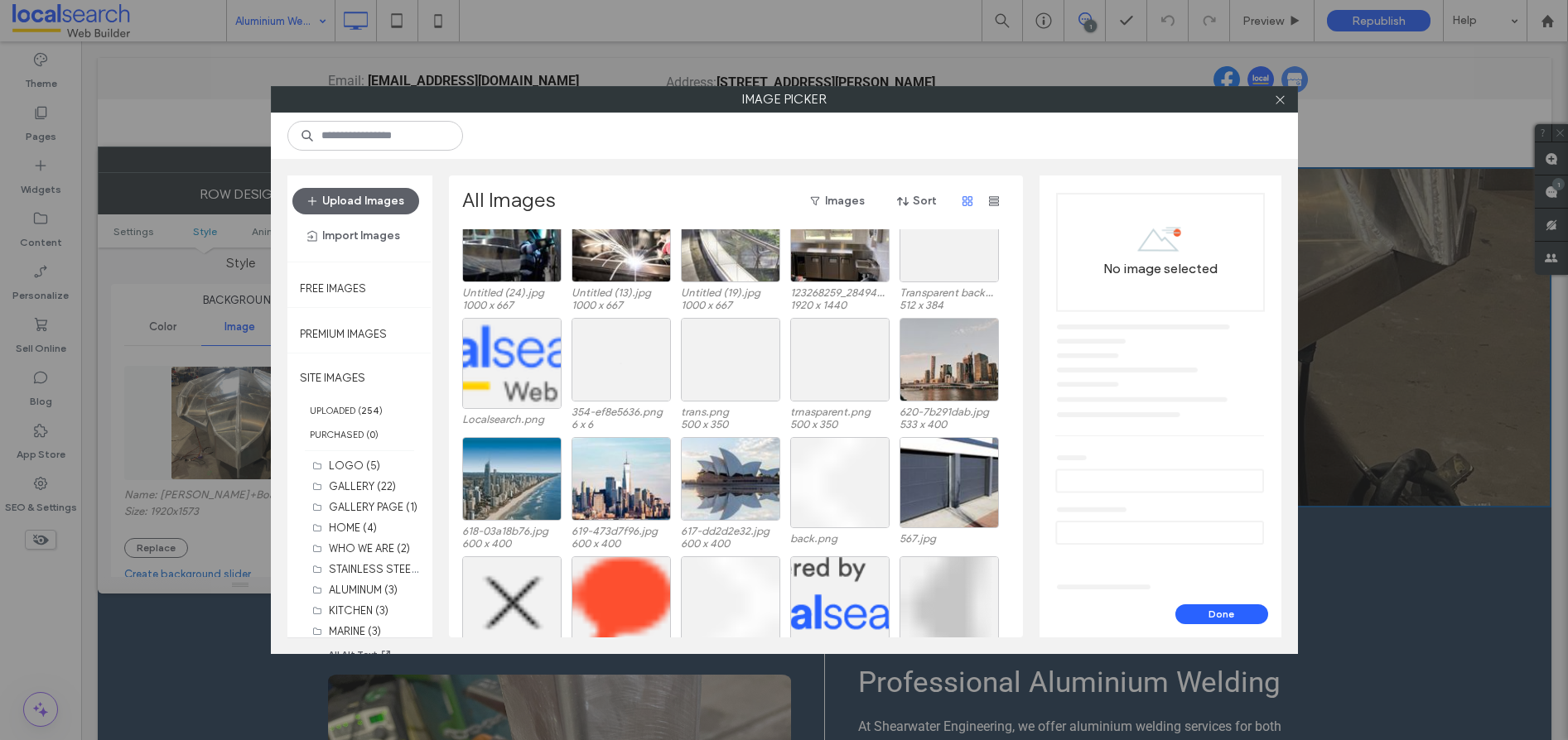
scroll to position [0, 0]
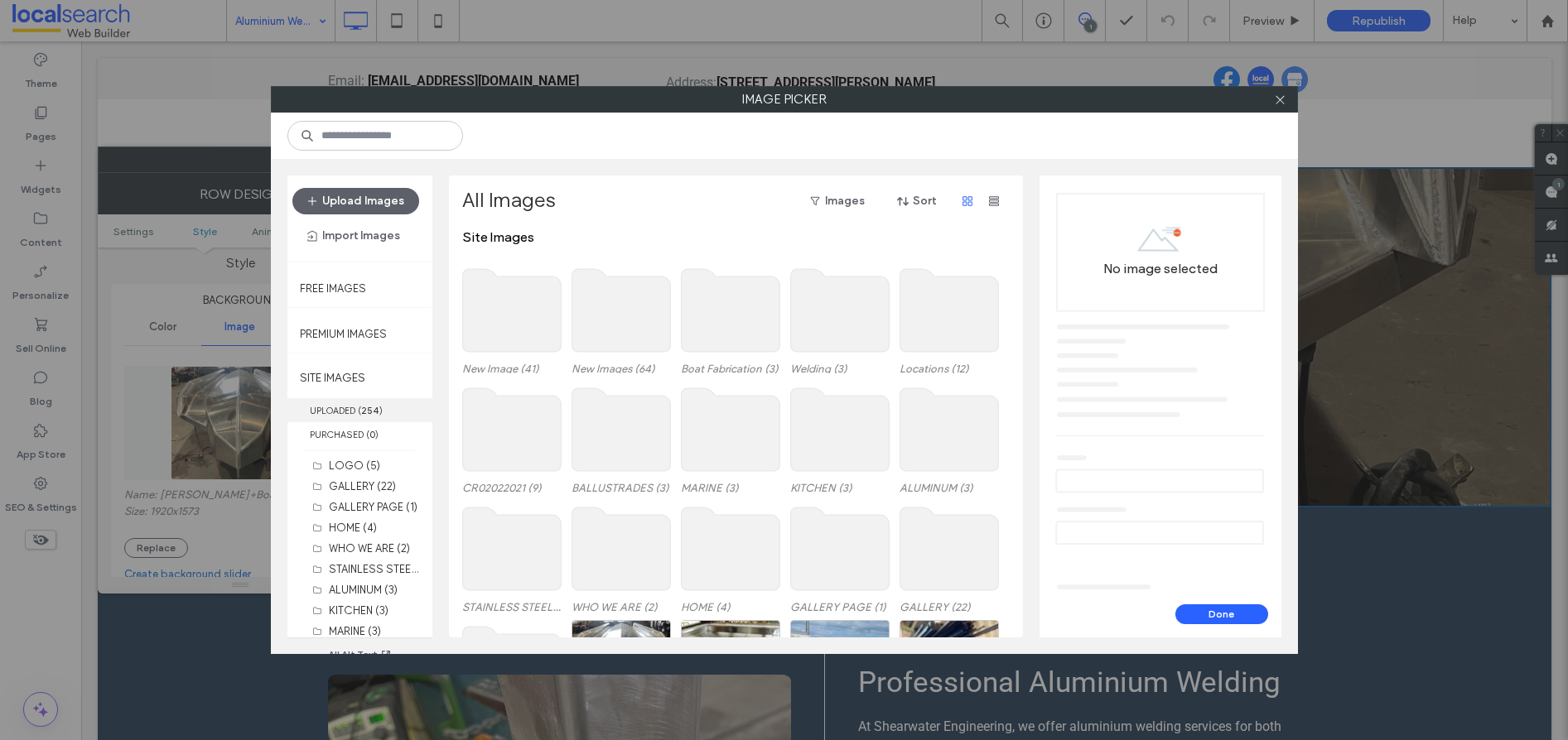
click at [369, 407] on b "254" at bounding box center [369, 410] width 18 height 11
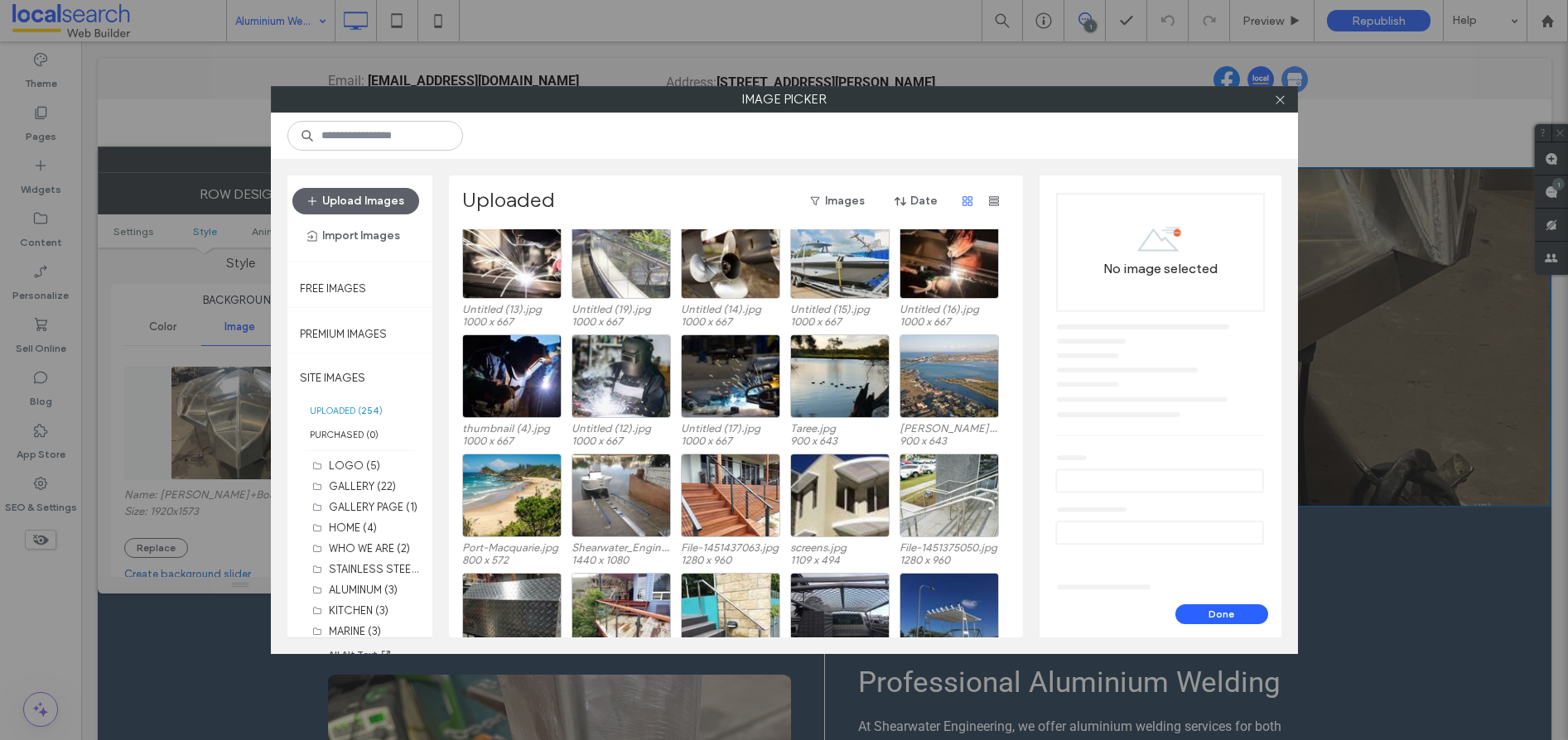
scroll to position [3282, 0]
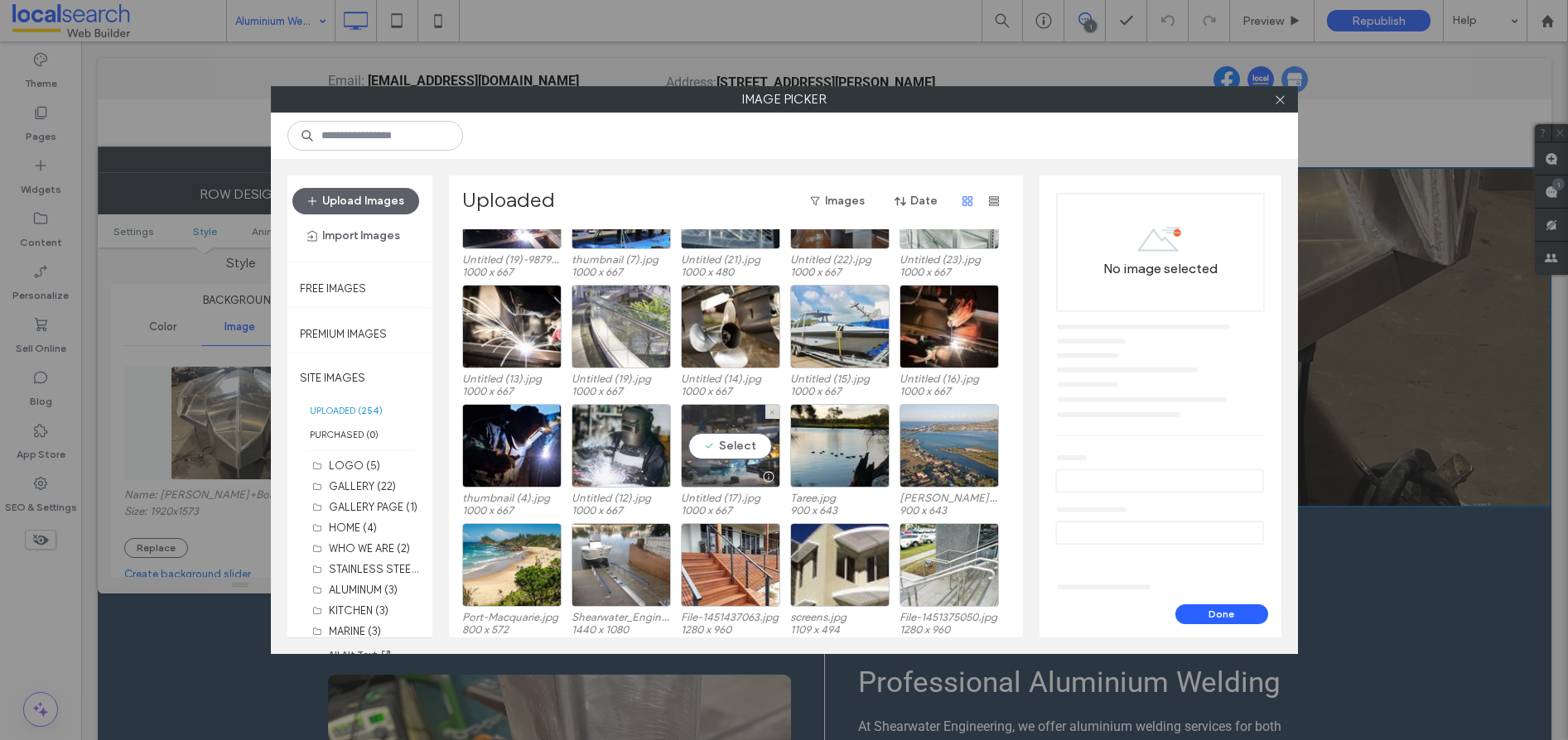
click at [748, 452] on div "Select" at bounding box center [731, 446] width 99 height 83
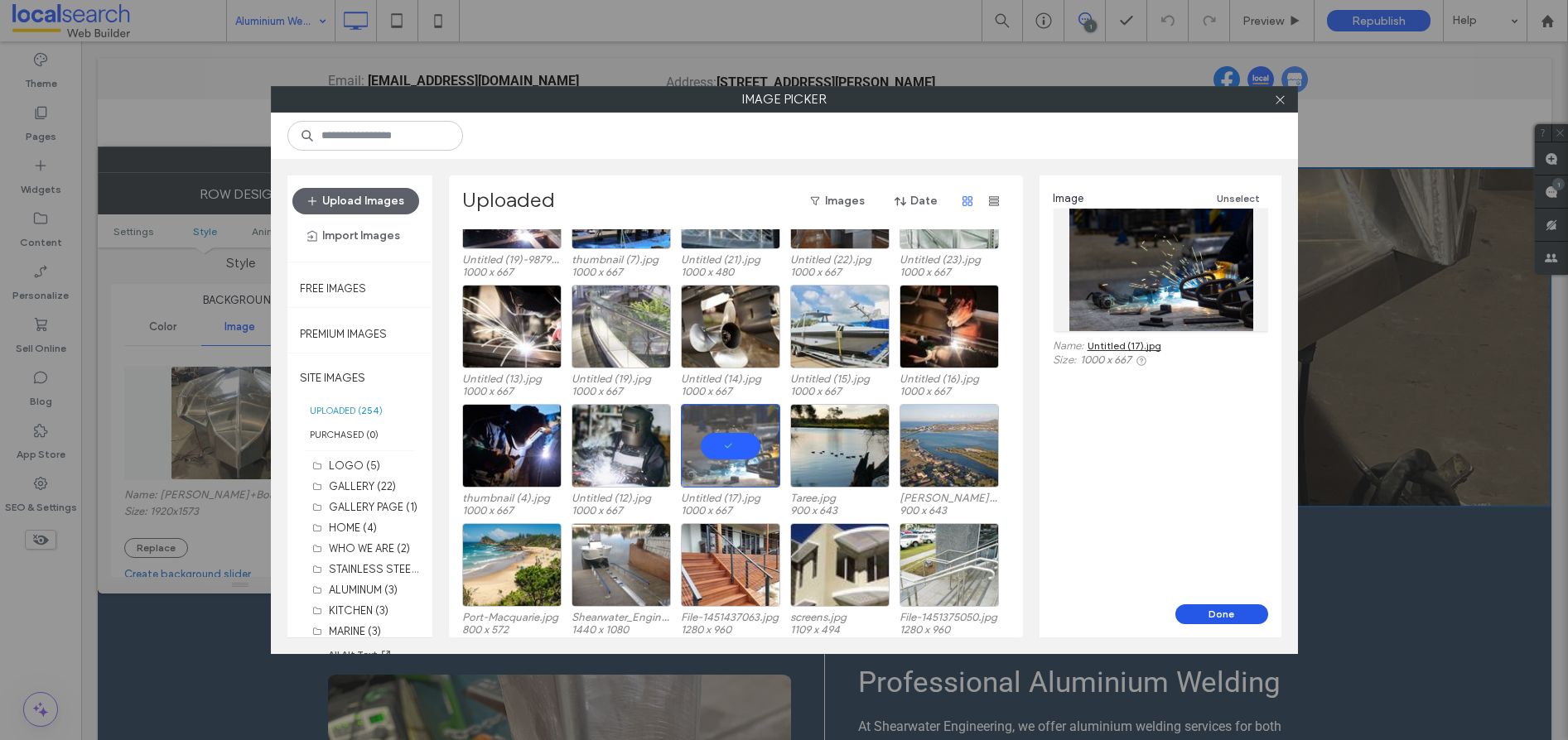
click at [1197, 615] on button "Done" at bounding box center [1222, 614] width 93 height 20
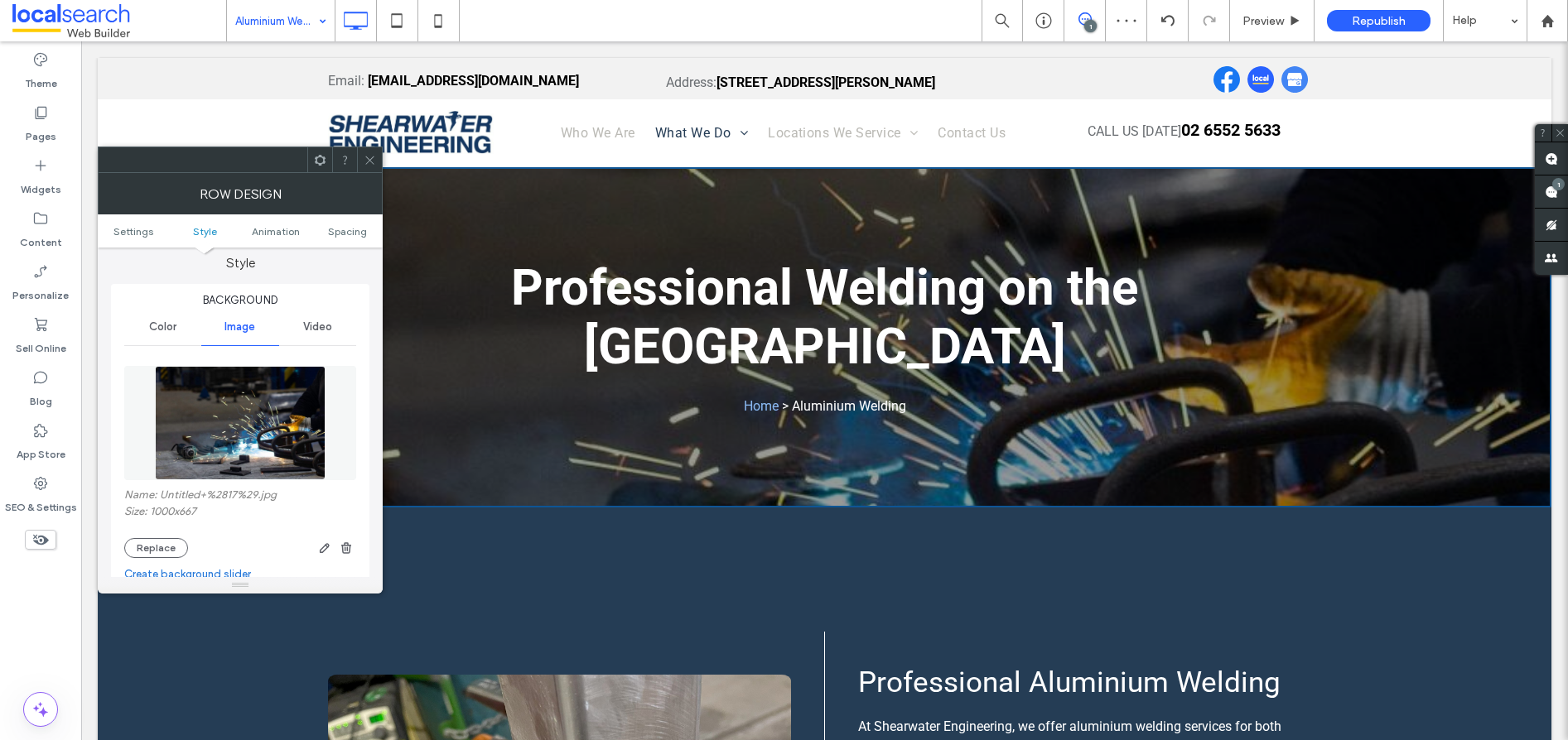
click at [372, 163] on icon at bounding box center [369, 160] width 12 height 12
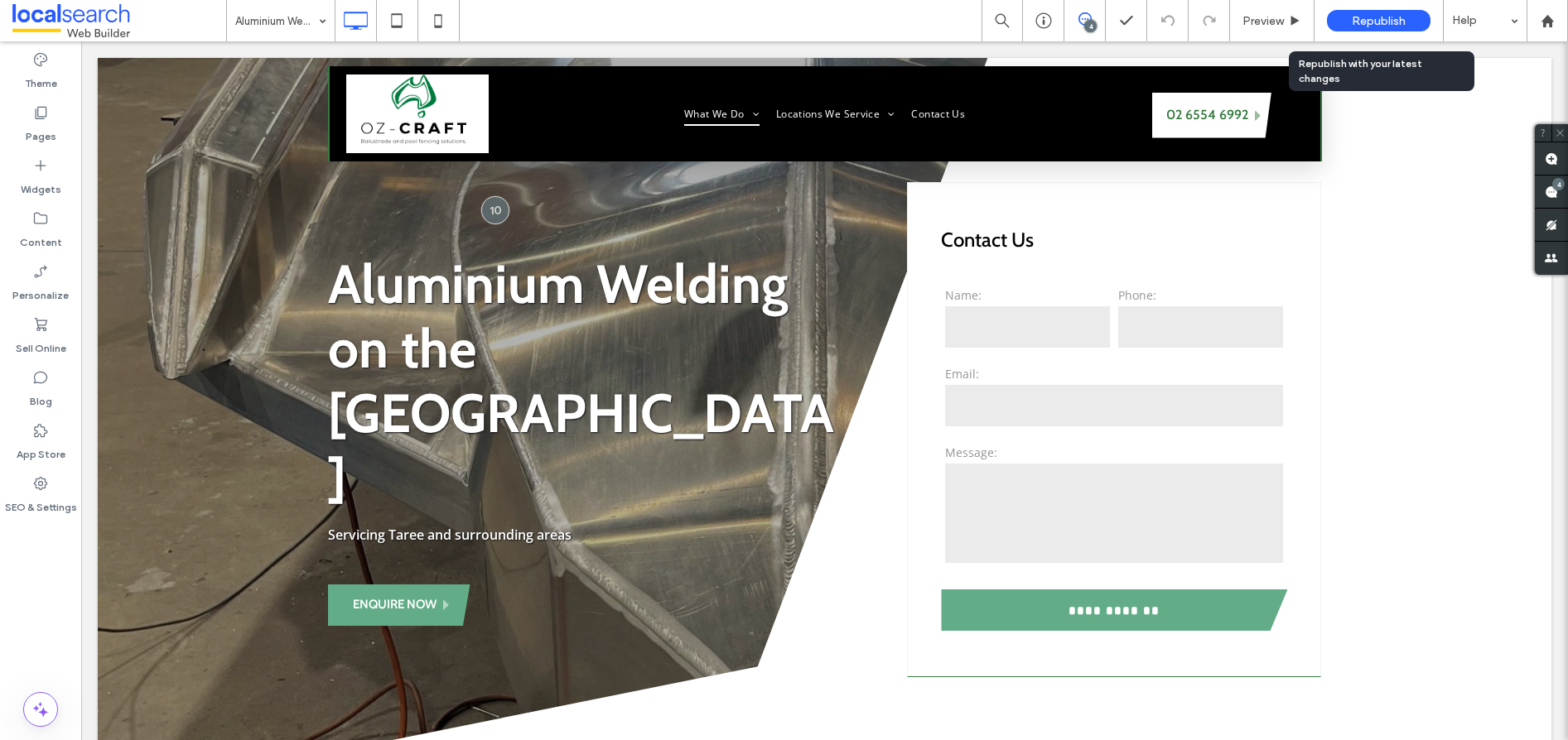
click at [1406, 16] on div "Republish" at bounding box center [1379, 20] width 103 height 22
